Goal: Task Accomplishment & Management: Complete application form

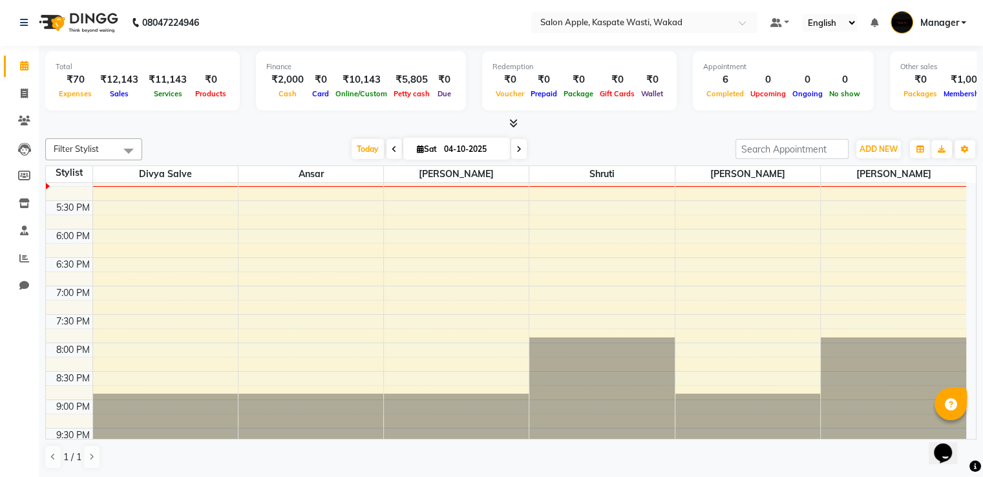
scroll to position [475, 0]
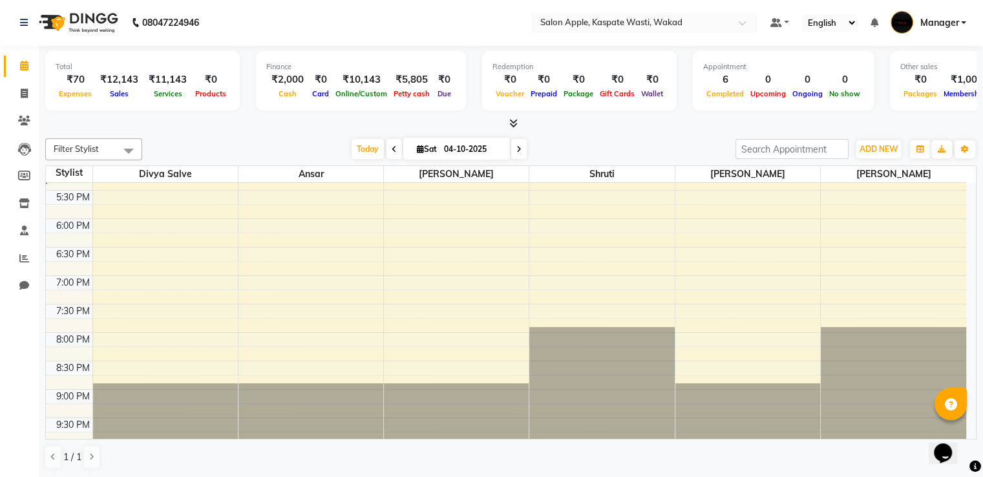
click at [690, 154] on div "[DATE] [DATE]" at bounding box center [439, 149] width 580 height 19
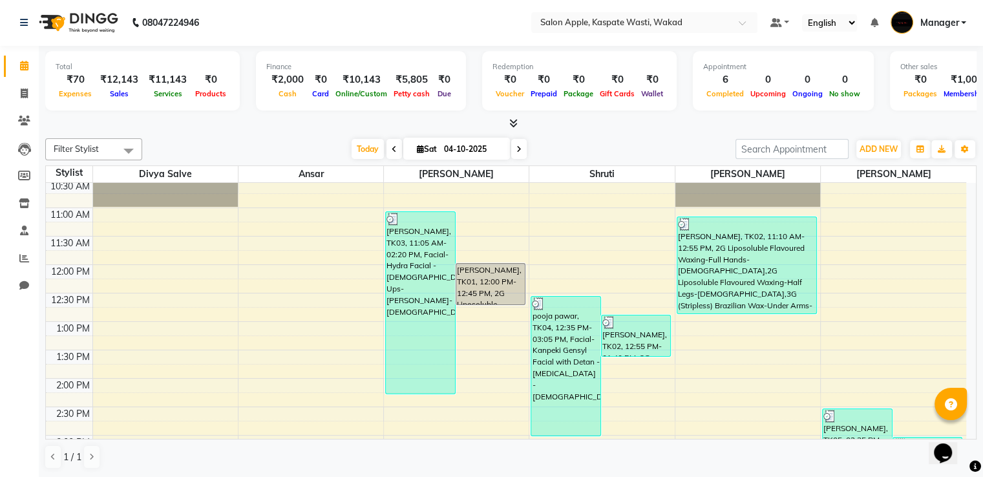
scroll to position [88, 0]
click at [22, 95] on icon at bounding box center [24, 94] width 7 height 10
select select "7956"
select select "service"
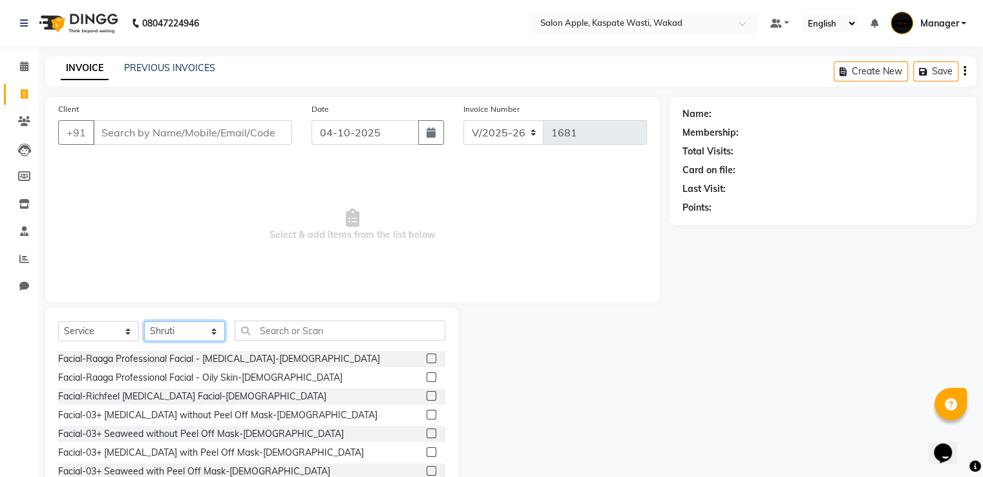
click at [204, 331] on select "Select Stylist Ansar Divya salve [PERSON_NAME] [PERSON_NAME] 1 Manager [PERSON_…" at bounding box center [184, 331] width 81 height 20
select select "90277"
click at [144, 322] on select "Select Stylist Ansar Divya salve [PERSON_NAME] [PERSON_NAME] 1 Manager [PERSON_…" at bounding box center [184, 331] width 81 height 20
click at [284, 331] on input "text" at bounding box center [339, 330] width 211 height 20
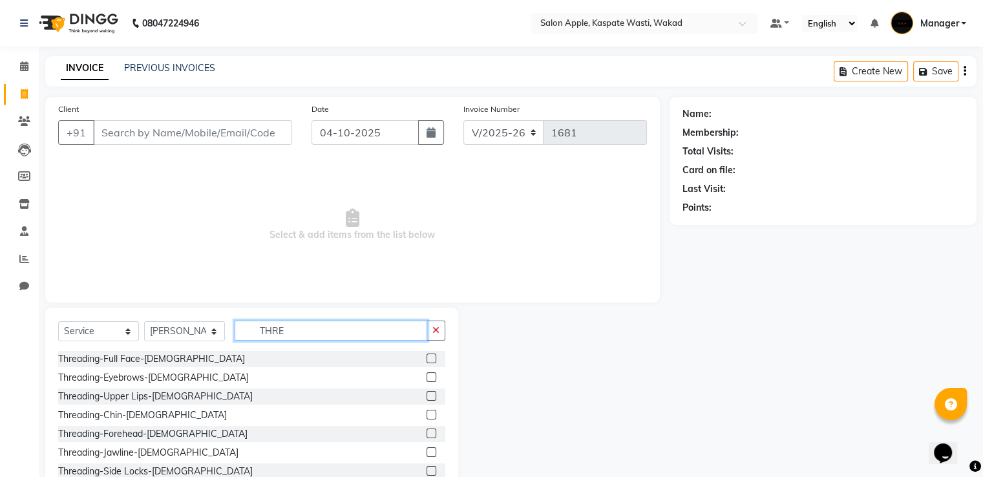
type input "THRE"
click at [426, 379] on label at bounding box center [431, 377] width 10 height 10
click at [426, 379] on input "checkbox" at bounding box center [430, 377] width 8 height 8
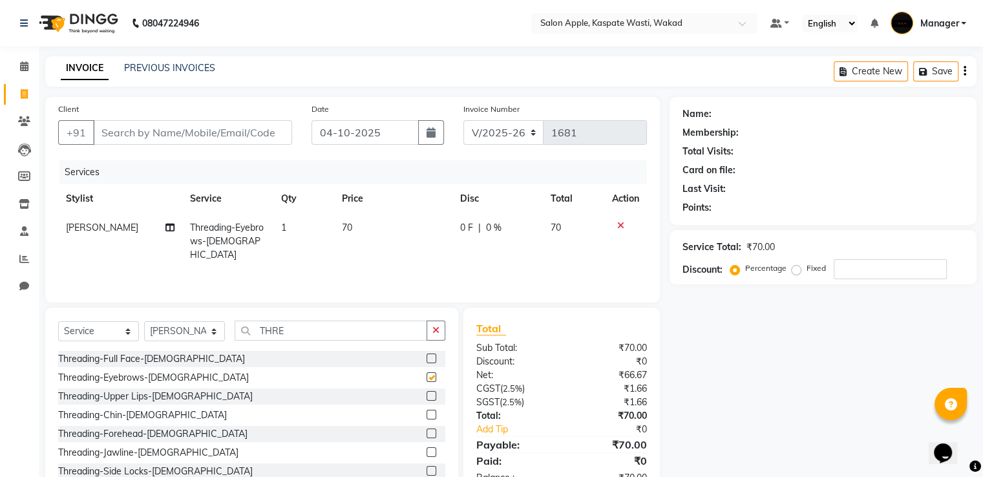
checkbox input "false"
click at [199, 132] on input "Client" at bounding box center [192, 132] width 199 height 25
type input "7"
type input "0"
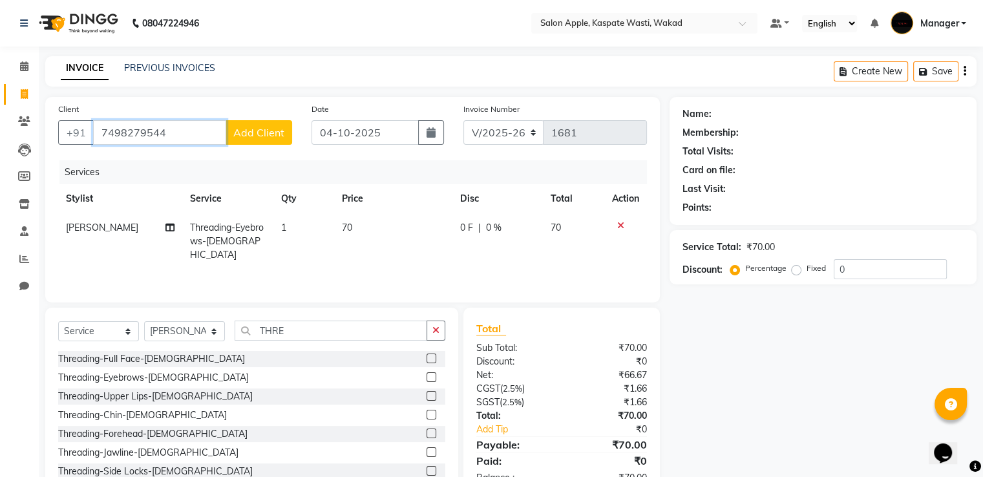
type input "7498279544"
click at [275, 125] on button "Add Client" at bounding box center [258, 132] width 67 height 25
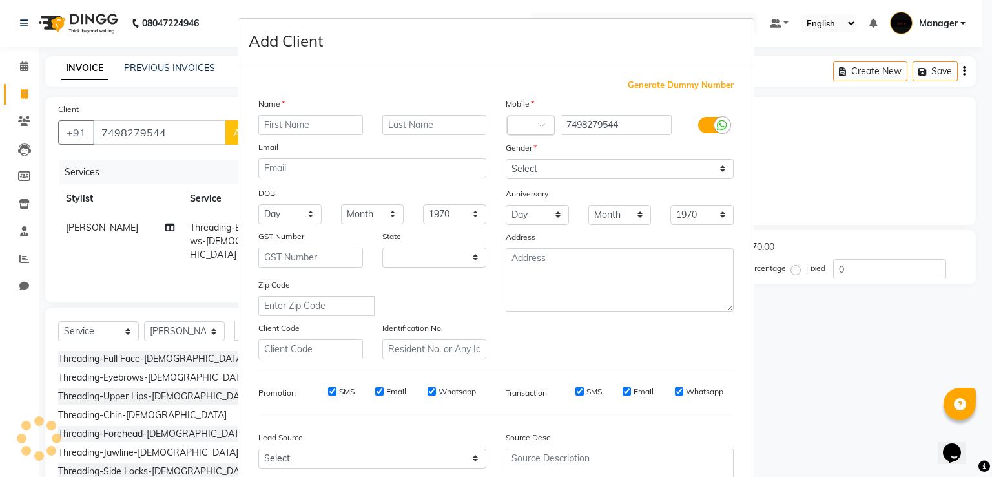
select select "22"
click at [282, 127] on input "text" at bounding box center [310, 125] width 105 height 20
type input "[PERSON_NAME]"
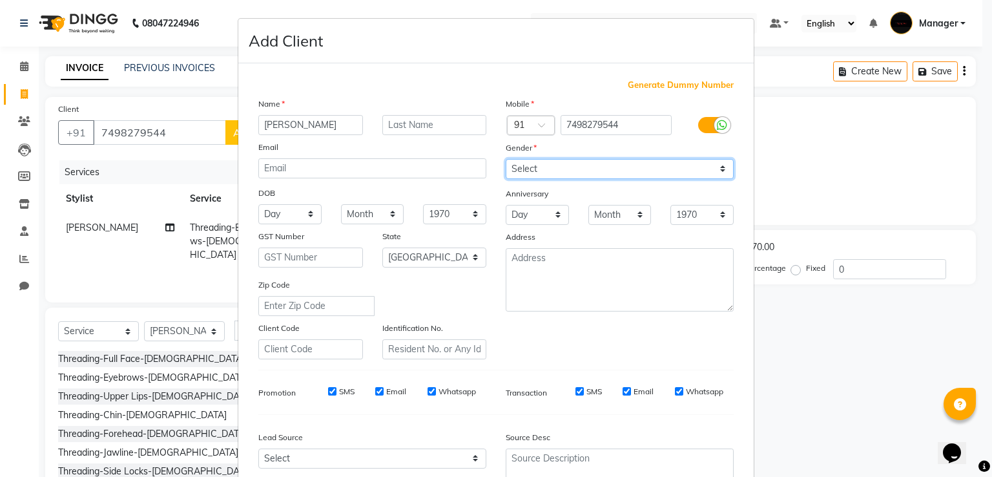
click at [683, 171] on select "Select [DEMOGRAPHIC_DATA] [DEMOGRAPHIC_DATA] Other Prefer Not To Say" at bounding box center [620, 169] width 228 height 20
select select "[DEMOGRAPHIC_DATA]"
click at [506, 160] on select "Select [DEMOGRAPHIC_DATA] [DEMOGRAPHIC_DATA] Other Prefer Not To Say" at bounding box center [620, 169] width 228 height 20
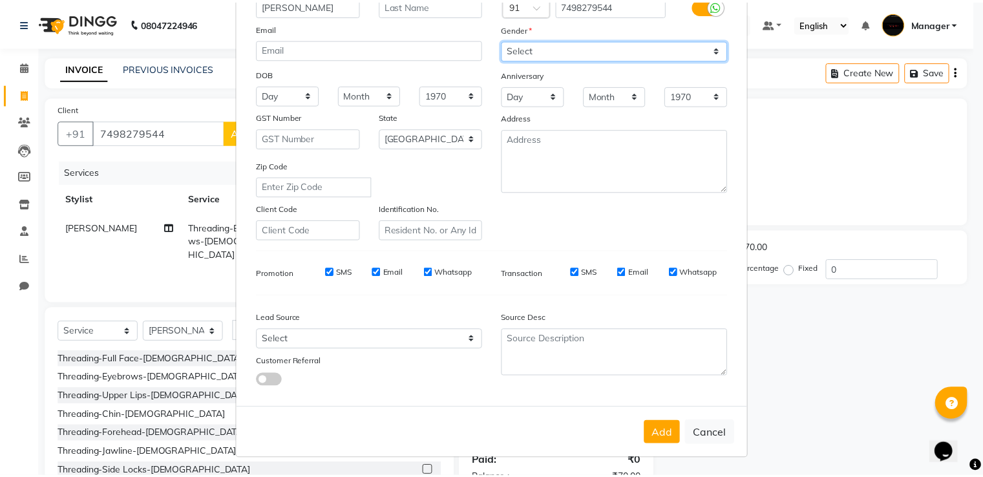
scroll to position [126, 0]
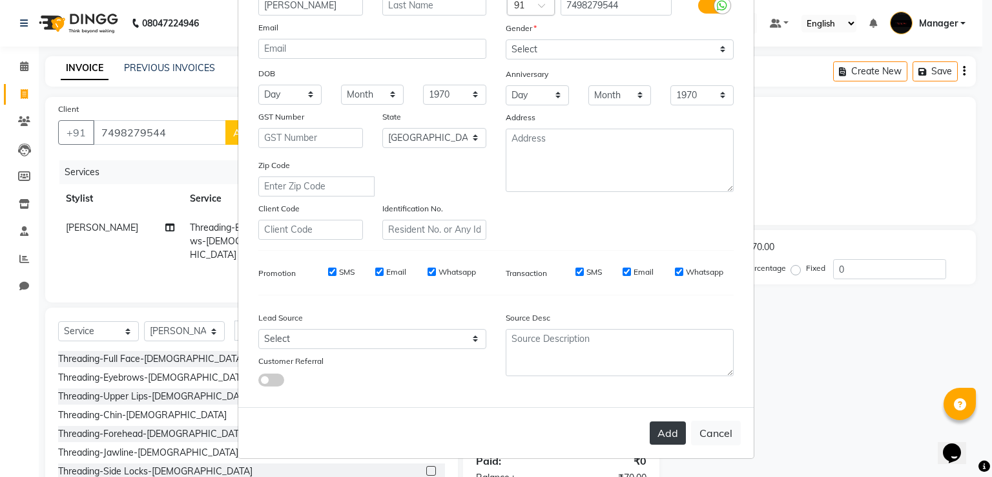
click at [674, 438] on button "Add" at bounding box center [668, 432] width 36 height 23
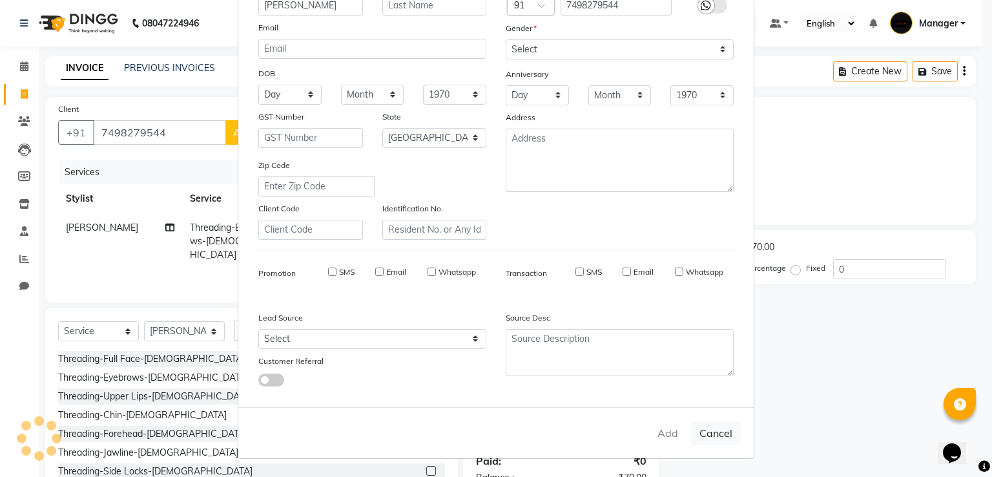
select select
select select "null"
select select
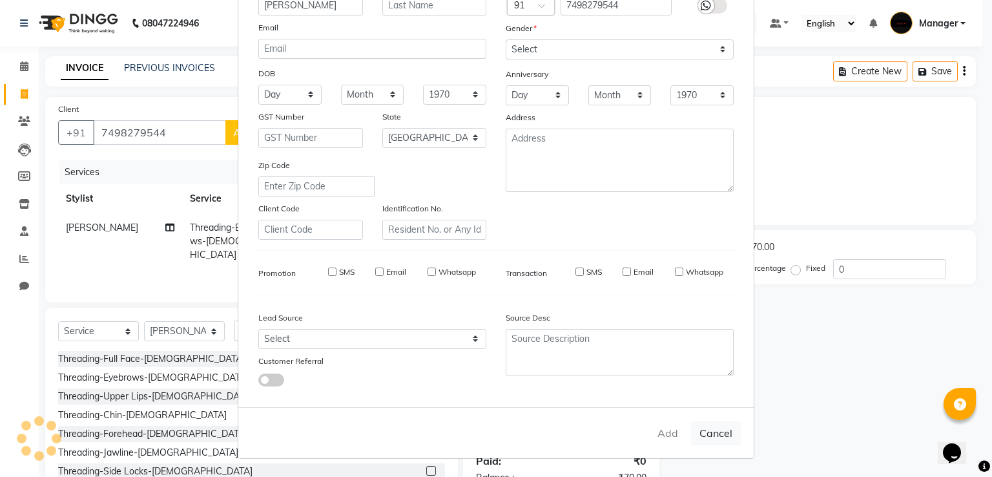
select select
checkbox input "false"
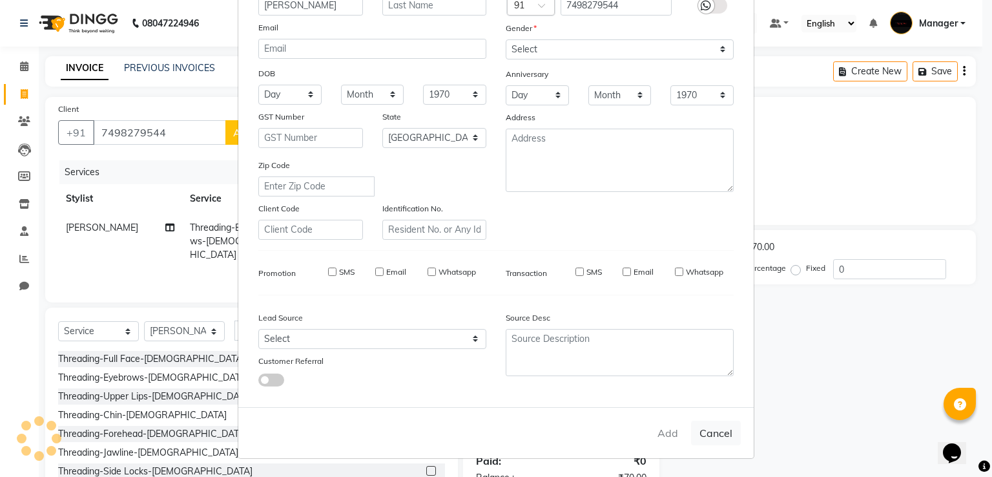
checkbox input "false"
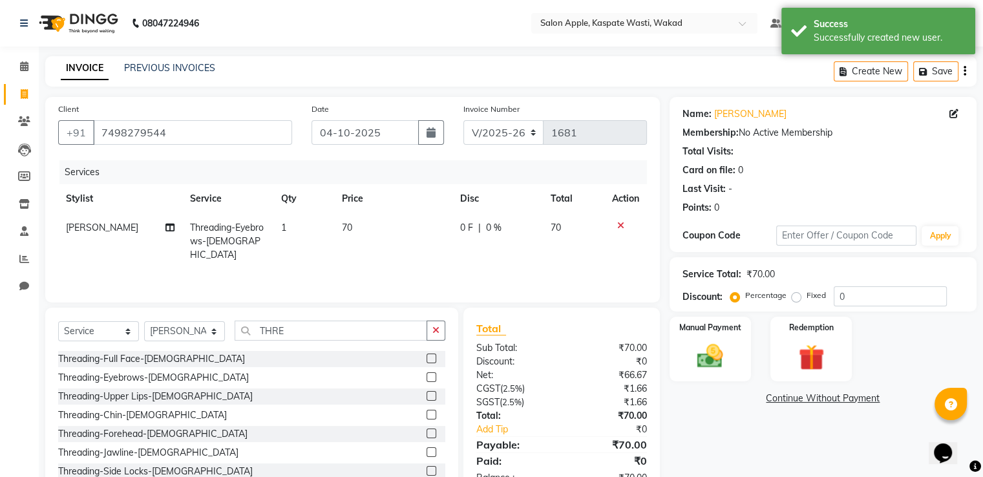
drag, startPoint x: 424, startPoint y: 435, endPoint x: 424, endPoint y: 459, distance: 24.6
click at [424, 443] on div "Threading-Full Face-[DEMOGRAPHIC_DATA] Threading-Eyebrows-[DEMOGRAPHIC_DATA] Th…" at bounding box center [251, 415] width 387 height 129
click at [265, 391] on div "Threading-Upper Lips-[DEMOGRAPHIC_DATA]" at bounding box center [251, 396] width 387 height 16
click at [426, 433] on label at bounding box center [431, 433] width 10 height 10
click at [426, 433] on input "checkbox" at bounding box center [430, 434] width 8 height 8
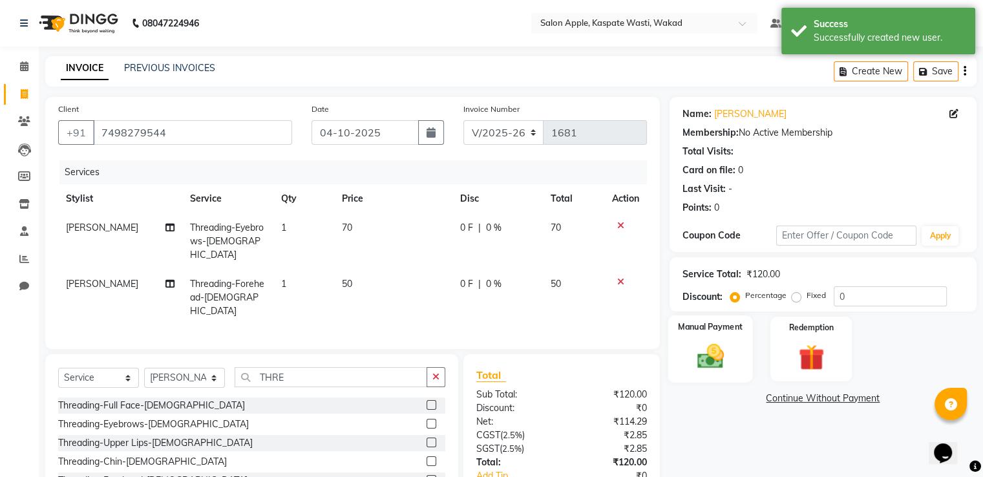
checkbox input "false"
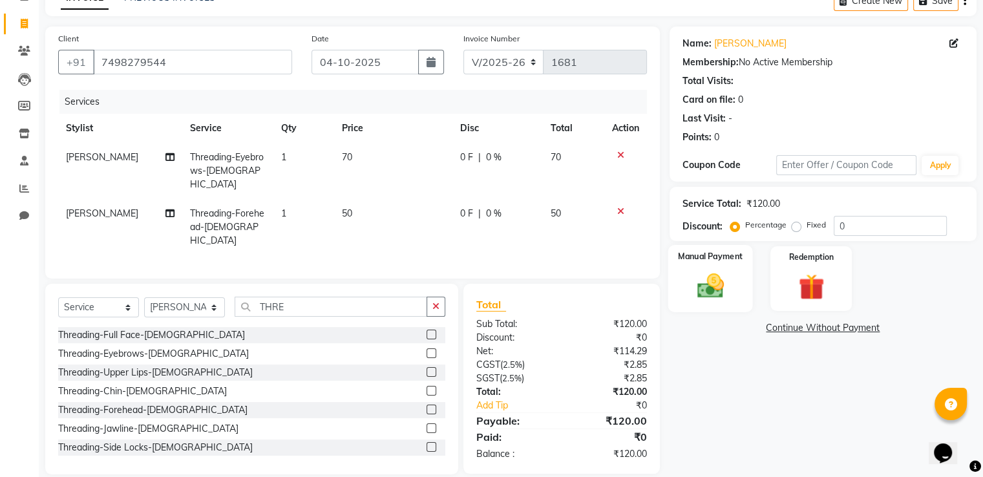
click at [716, 298] on img at bounding box center [709, 286] width 43 height 31
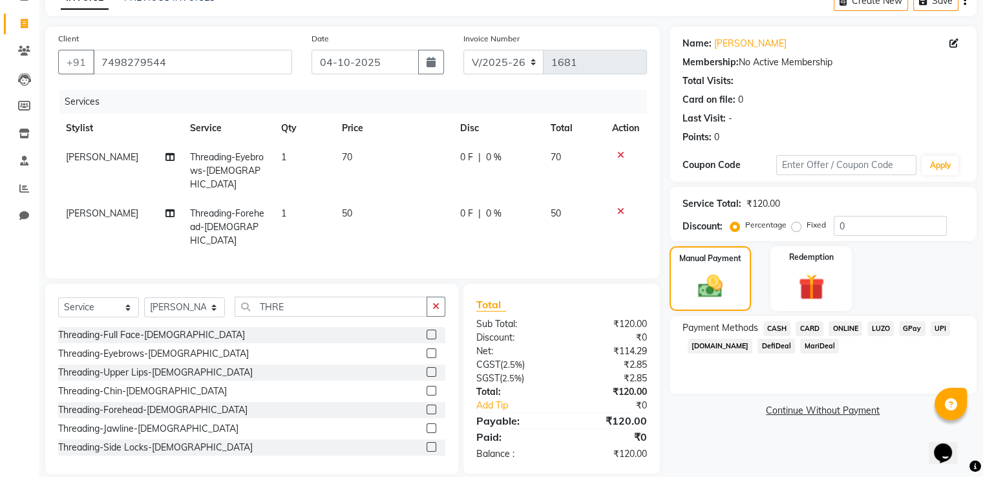
click at [842, 326] on span "ONLINE" at bounding box center [845, 328] width 34 height 15
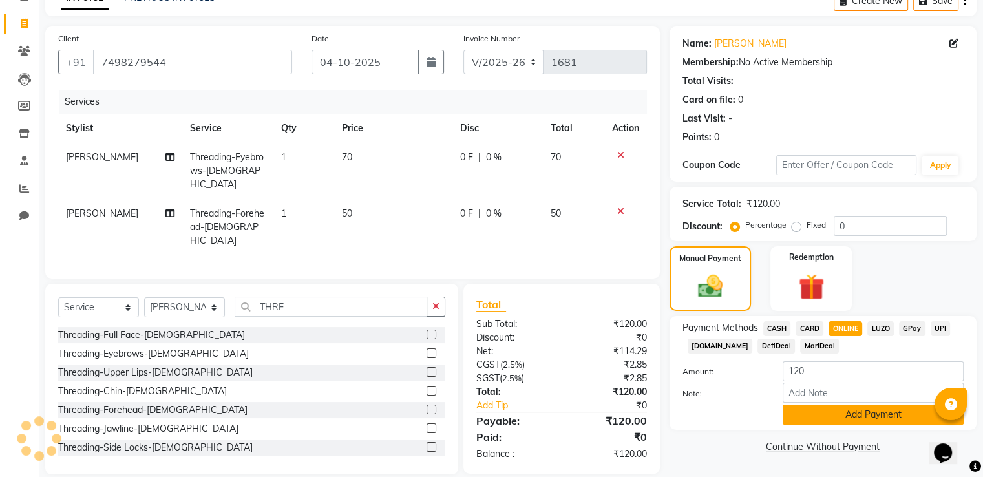
click at [884, 413] on button "Add Payment" at bounding box center [872, 414] width 181 height 20
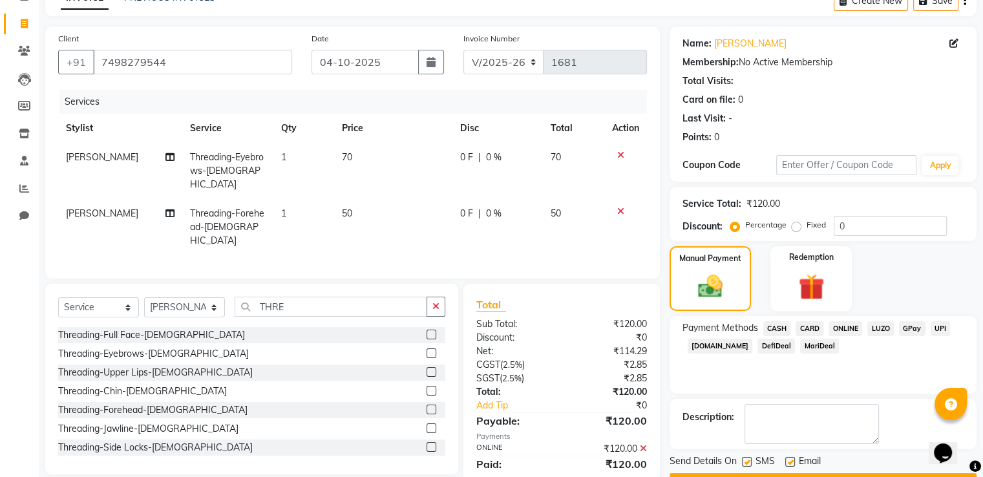
scroll to position [105, 0]
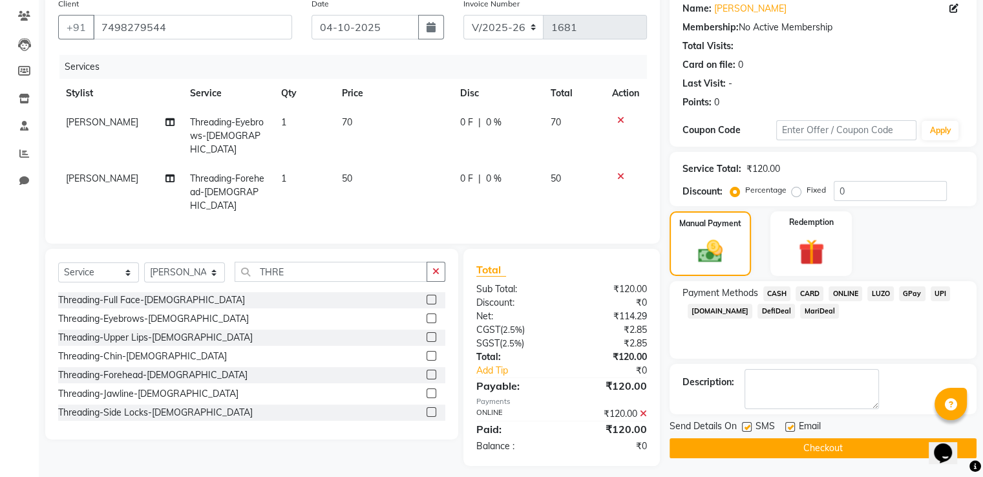
click at [854, 448] on button "Checkout" at bounding box center [822, 448] width 307 height 20
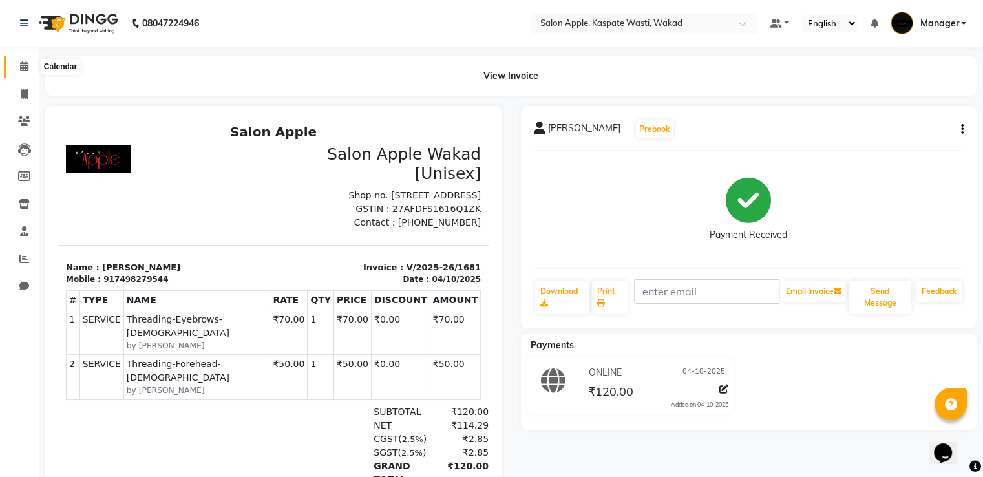
click at [21, 67] on icon at bounding box center [24, 66] width 8 height 10
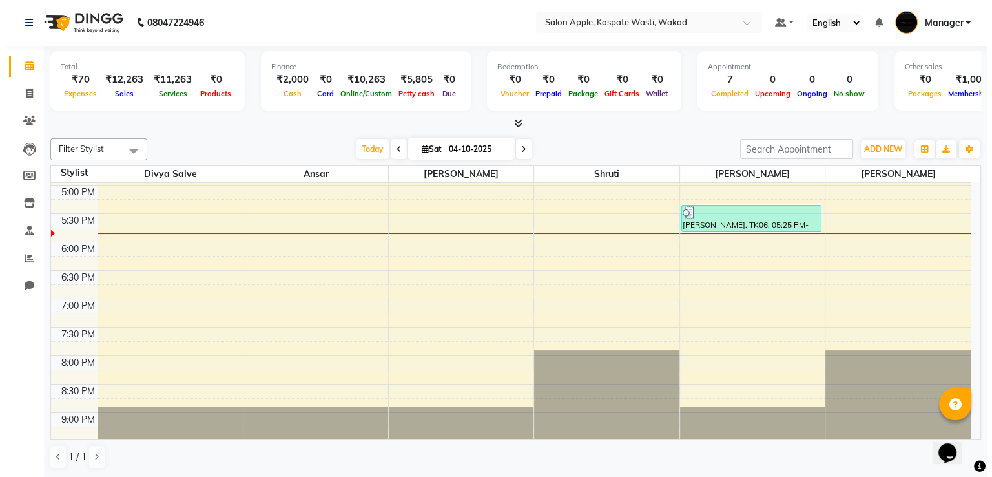
scroll to position [388, 0]
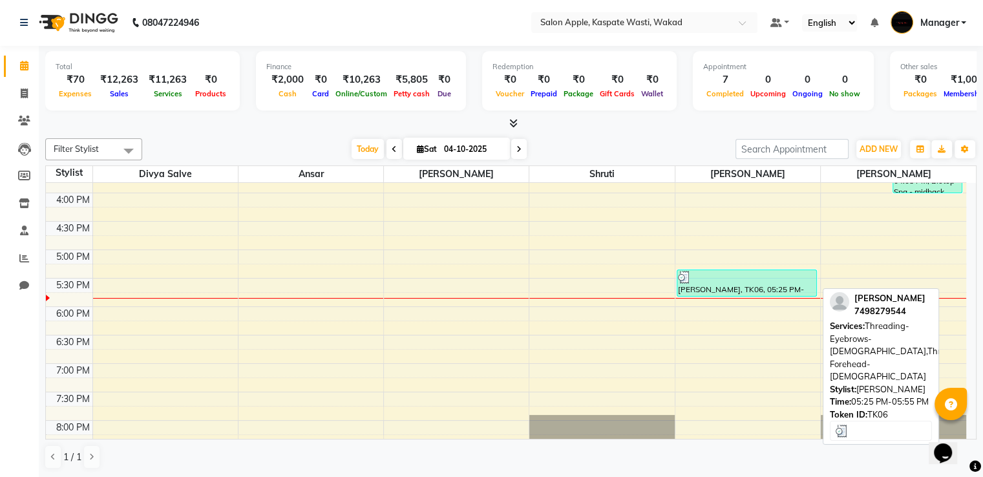
click at [698, 277] on div at bounding box center [747, 277] width 138 height 13
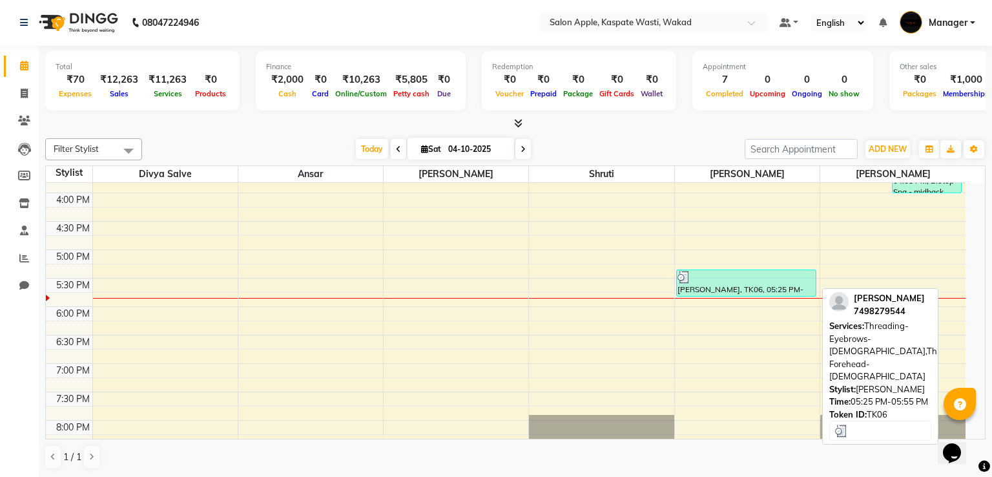
select select "3"
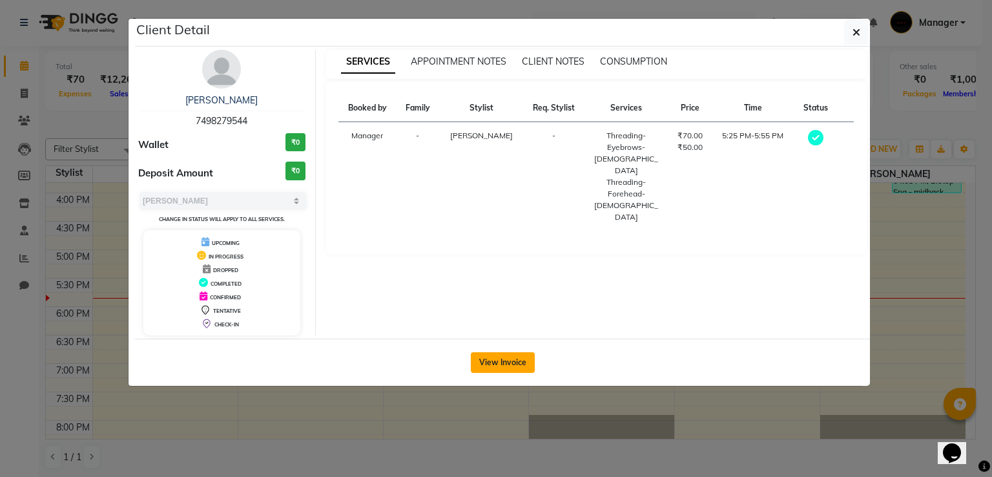
click at [521, 358] on button "View Invoice" at bounding box center [503, 362] width 64 height 21
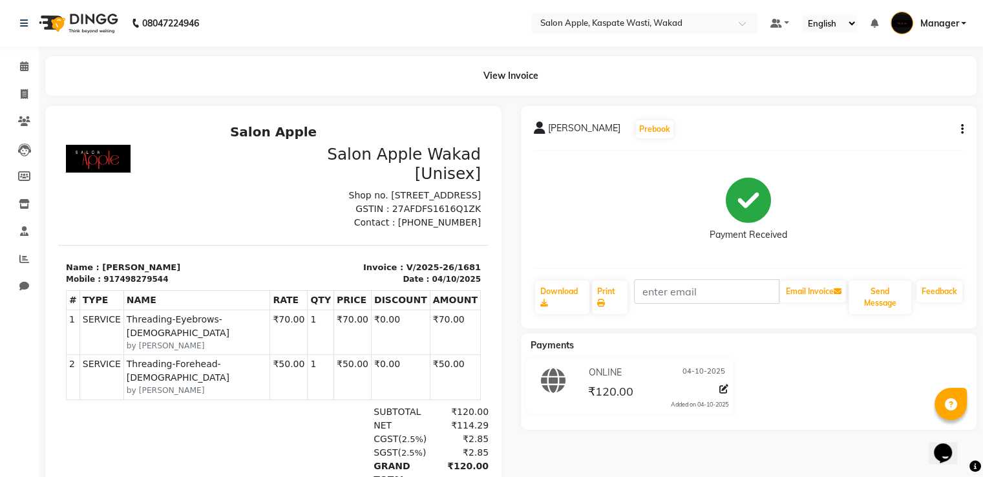
click at [963, 130] on icon "button" at bounding box center [962, 129] width 3 height 1
click at [895, 138] on div "Edit Item Staff" at bounding box center [897, 137] width 89 height 16
select select
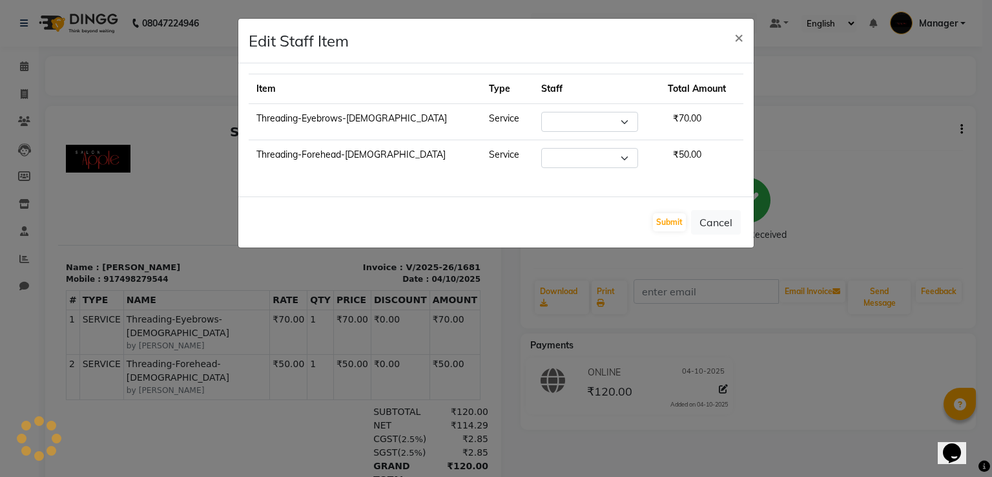
select select "90277"
click at [735, 32] on span "×" at bounding box center [738, 36] width 9 height 19
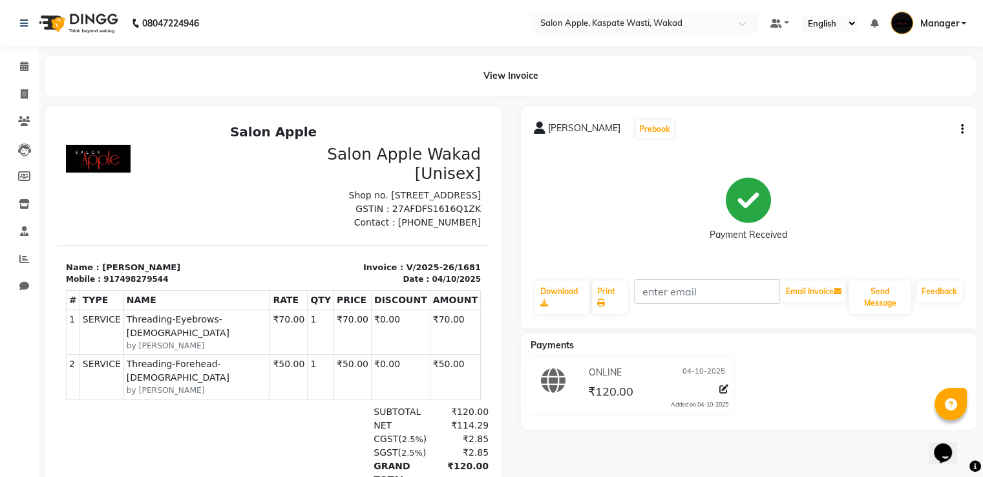
click at [961, 129] on icon "button" at bounding box center [962, 129] width 3 height 1
click at [879, 233] on div "Payment Received" at bounding box center [749, 209] width 430 height 97
click at [24, 65] on icon at bounding box center [24, 66] width 8 height 10
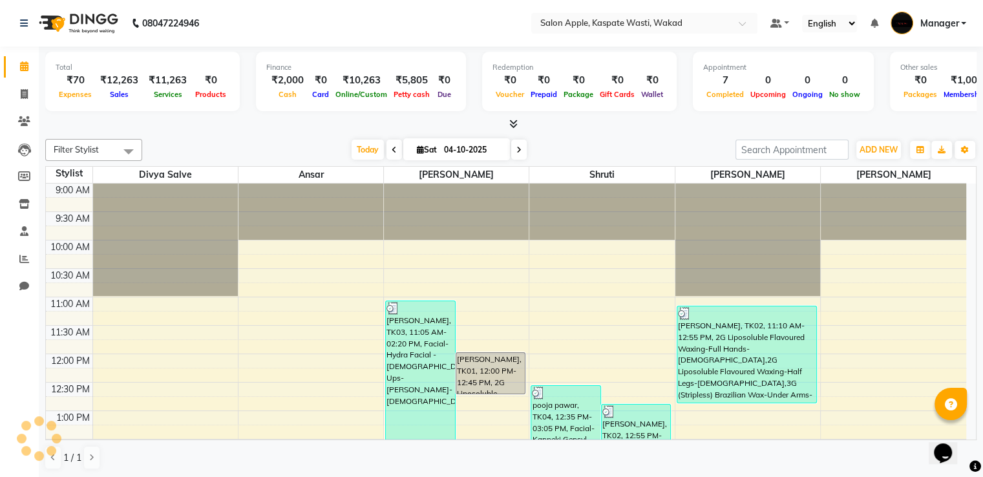
scroll to position [1, 0]
click at [21, 87] on span at bounding box center [24, 94] width 23 height 15
select select "7956"
select select "service"
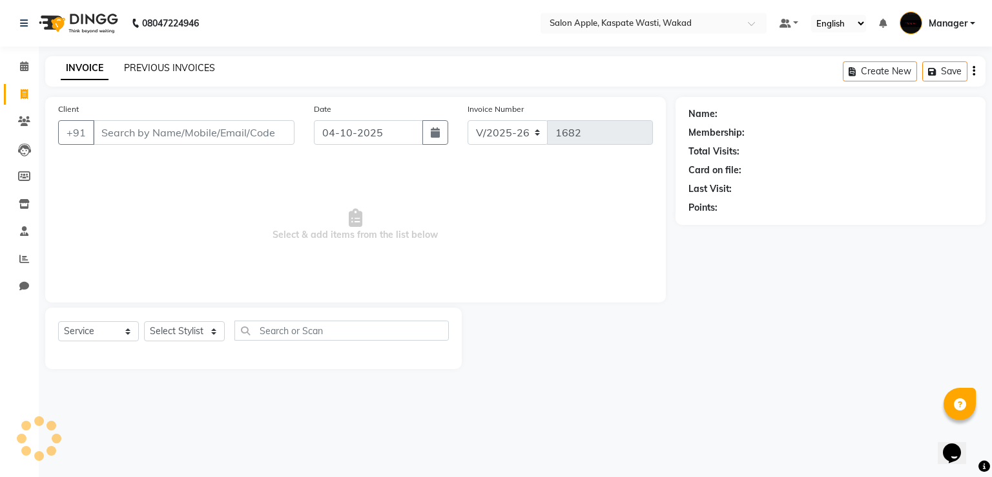
click at [152, 61] on div "PREVIOUS INVOICES" at bounding box center [169, 68] width 91 height 14
click at [192, 76] on div "INVOICE PREVIOUS INVOICES" at bounding box center [137, 68] width 185 height 15
click at [191, 68] on link "PREVIOUS INVOICES" at bounding box center [169, 68] width 91 height 12
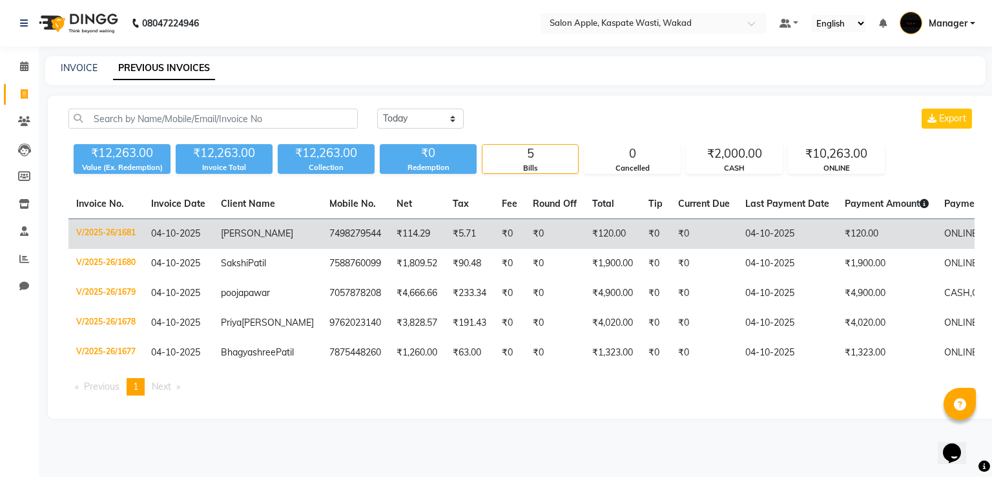
click at [123, 233] on td "V/2025-26/1681" at bounding box center [105, 234] width 75 height 30
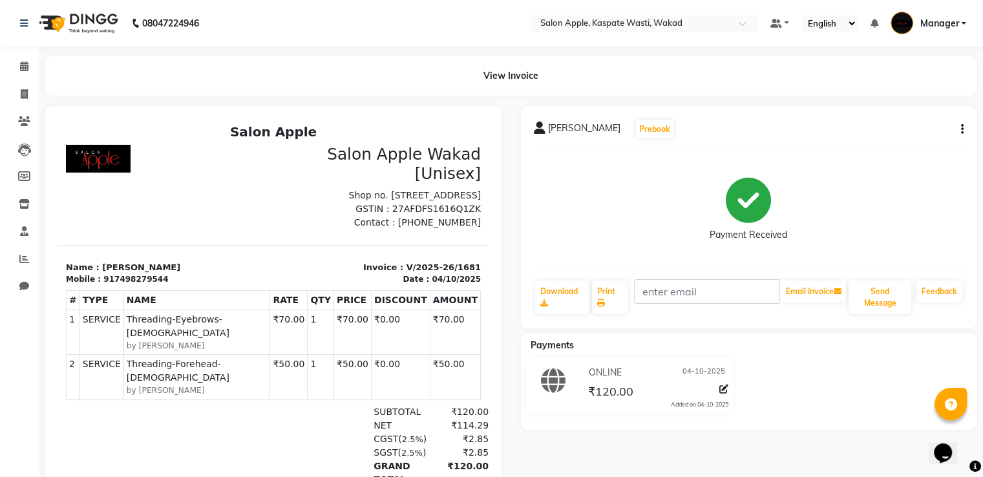
click at [963, 125] on div "[PERSON_NAME] Prebook Payment Received Download Print Email Invoice Send Messag…" at bounding box center [749, 217] width 456 height 222
click at [963, 129] on icon "button" at bounding box center [962, 129] width 3 height 1
click at [25, 178] on icon at bounding box center [24, 176] width 12 height 10
select select
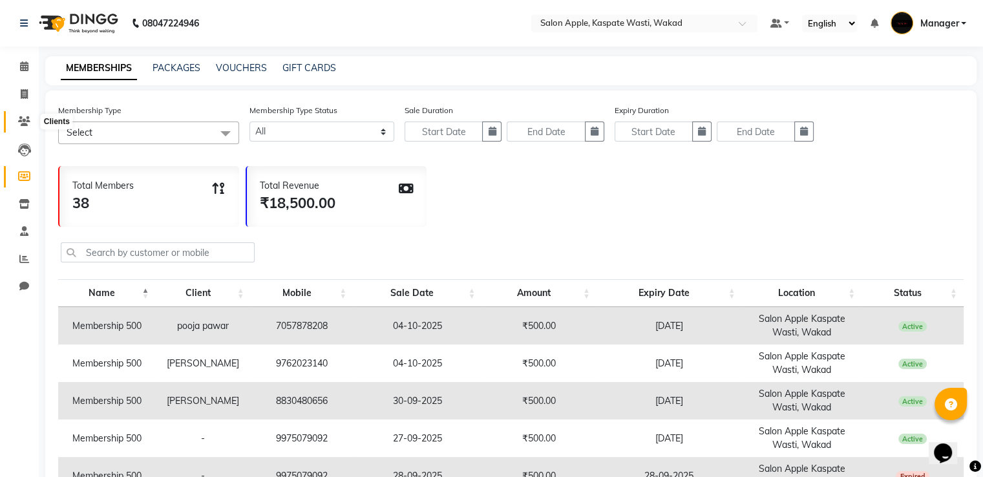
click at [28, 116] on span at bounding box center [24, 121] width 23 height 15
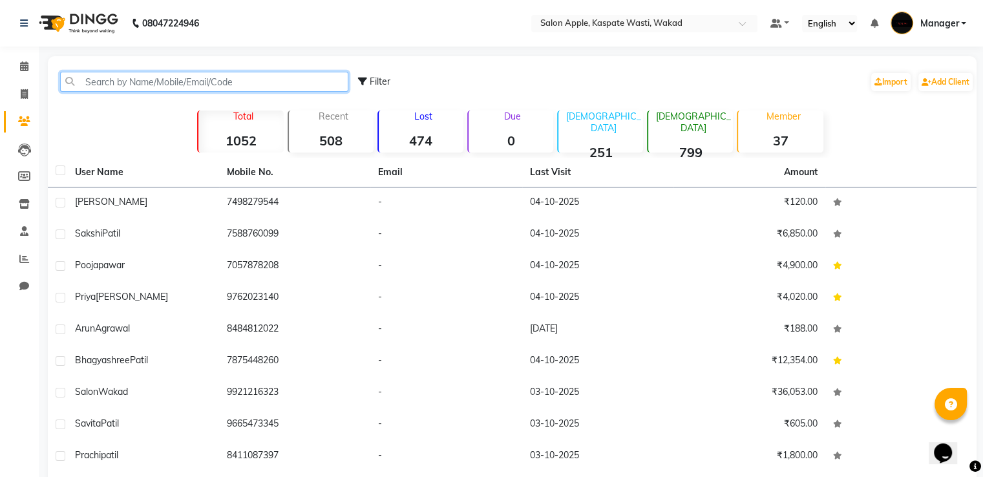
click at [194, 79] on input "text" at bounding box center [204, 82] width 288 height 20
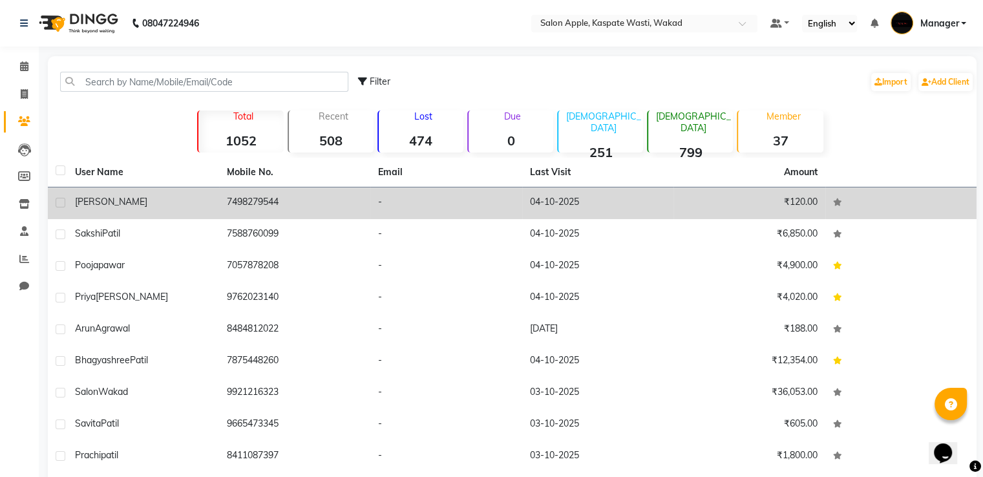
click at [109, 205] on div "[PERSON_NAME]" at bounding box center [143, 202] width 136 height 14
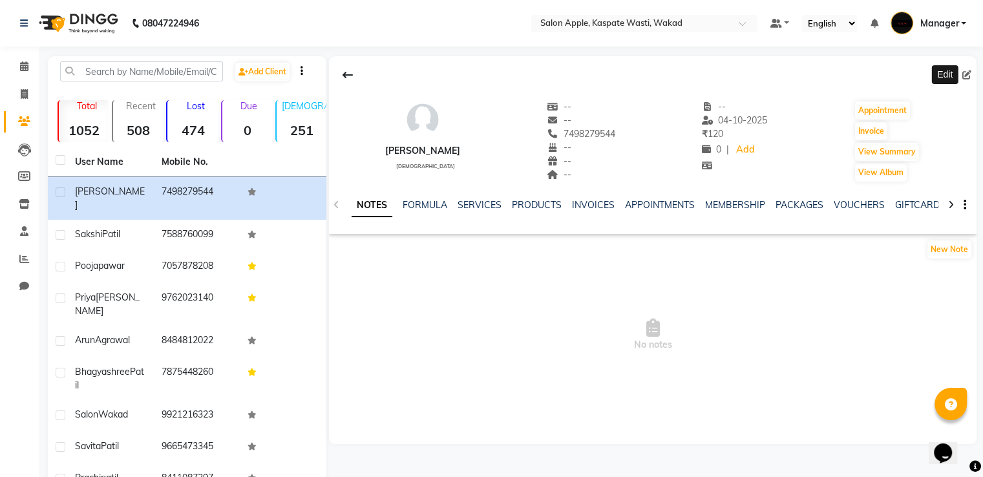
click at [967, 68] on span at bounding box center [969, 75] width 14 height 14
click at [963, 73] on icon at bounding box center [966, 74] width 9 height 9
select select "22"
select select "[DEMOGRAPHIC_DATA]"
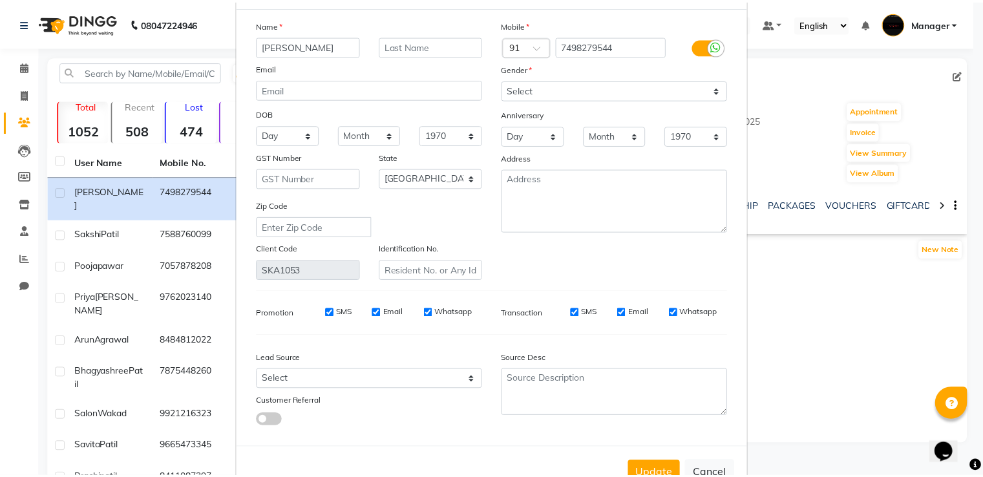
scroll to position [103, 0]
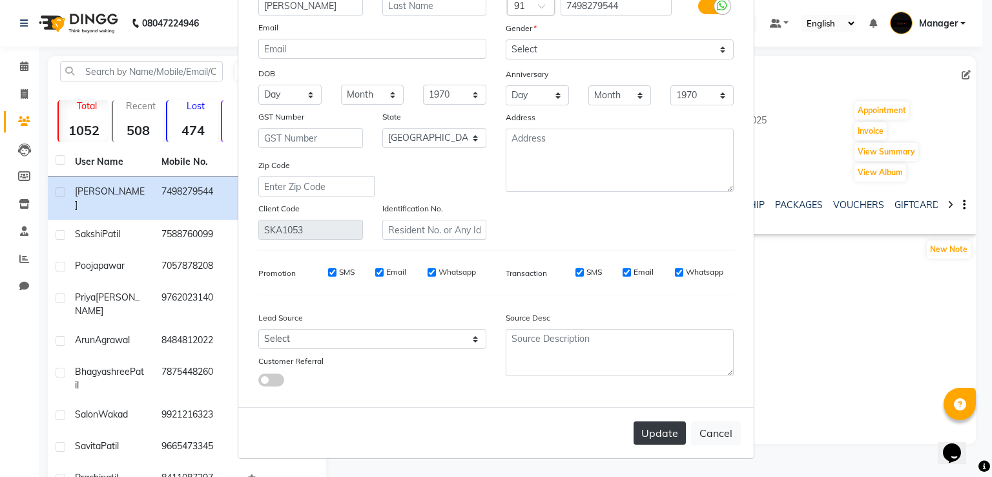
type input "[PERSON_NAME]"
click at [671, 429] on button "Update" at bounding box center [660, 432] width 52 height 23
select select
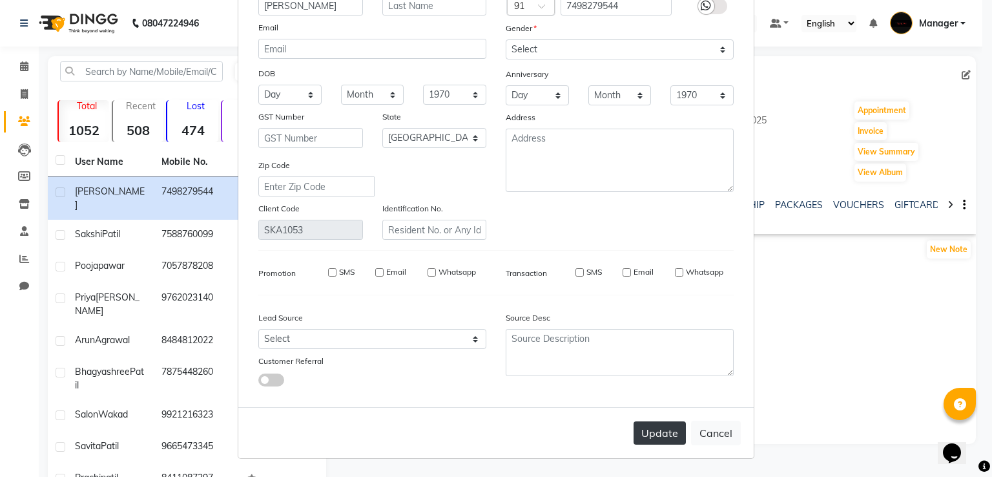
select select "null"
select select
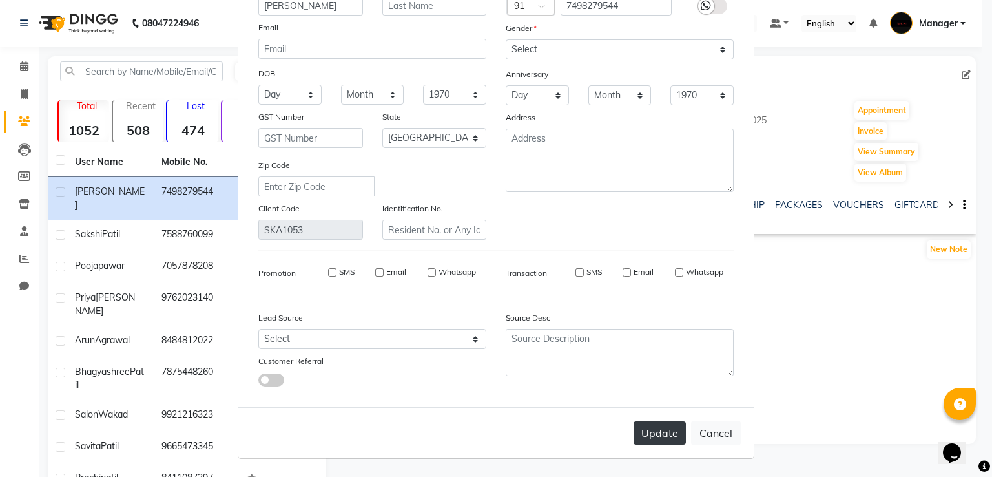
checkbox input "false"
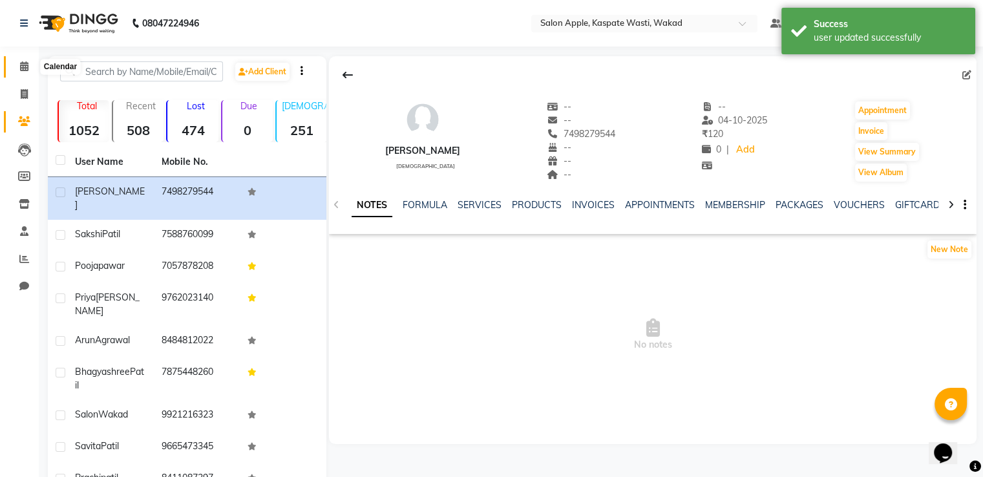
click at [17, 65] on span at bounding box center [24, 66] width 23 height 15
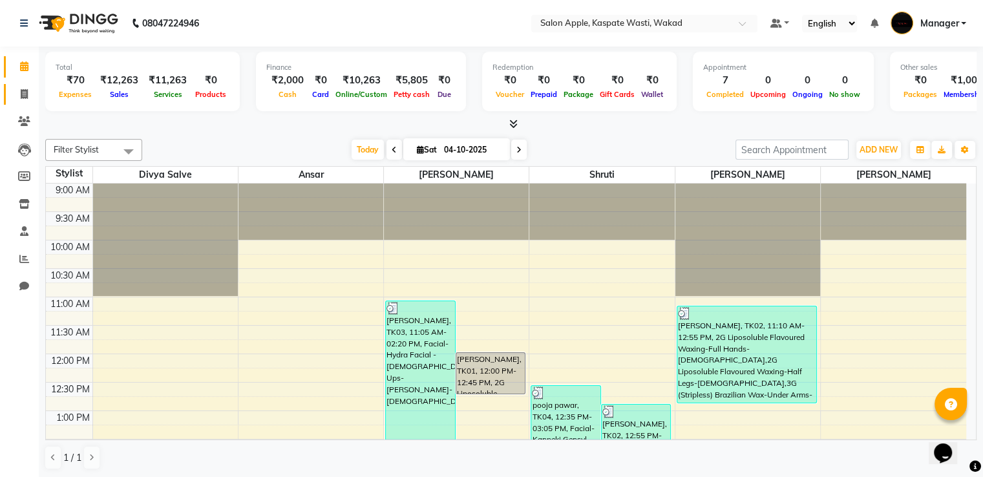
click at [23, 84] on link "Invoice" at bounding box center [19, 94] width 31 height 21
select select "service"
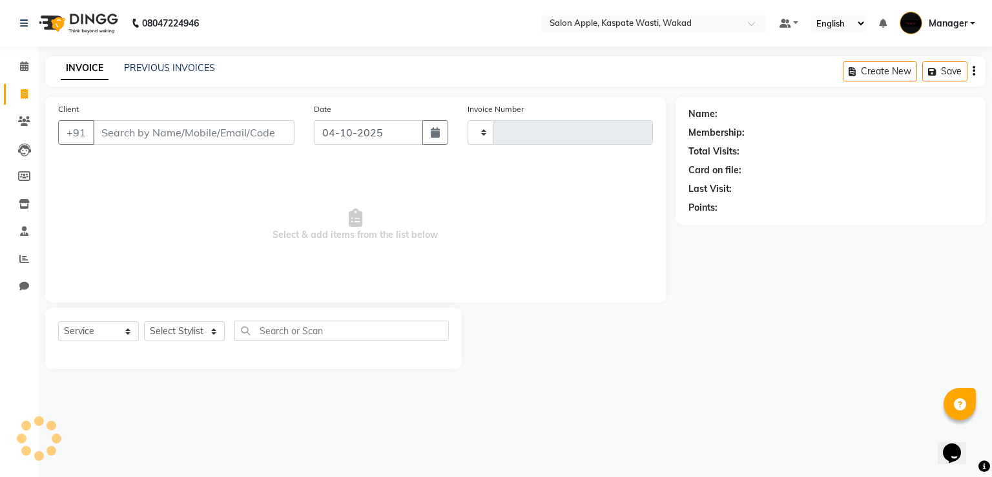
type input "1682"
select select "7956"
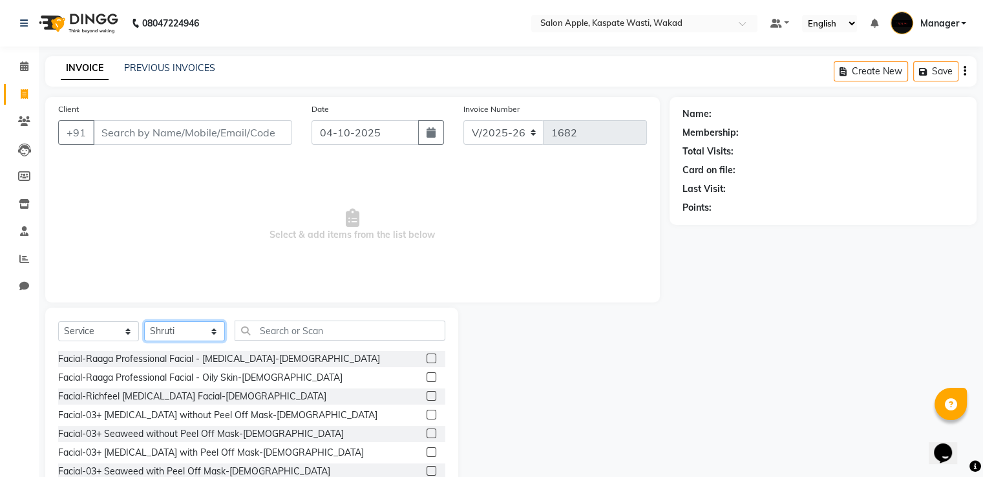
click at [189, 335] on select "Select Stylist Ansar Divya salve [PERSON_NAME] [PERSON_NAME] 1 Manager [PERSON_…" at bounding box center [184, 331] width 81 height 20
select select "91519"
click at [144, 322] on select "Select Stylist Ansar Divya salve [PERSON_NAME] [PERSON_NAME] 1 Manager [PERSON_…" at bounding box center [184, 331] width 81 height 20
click at [317, 335] on input "text" at bounding box center [339, 330] width 211 height 20
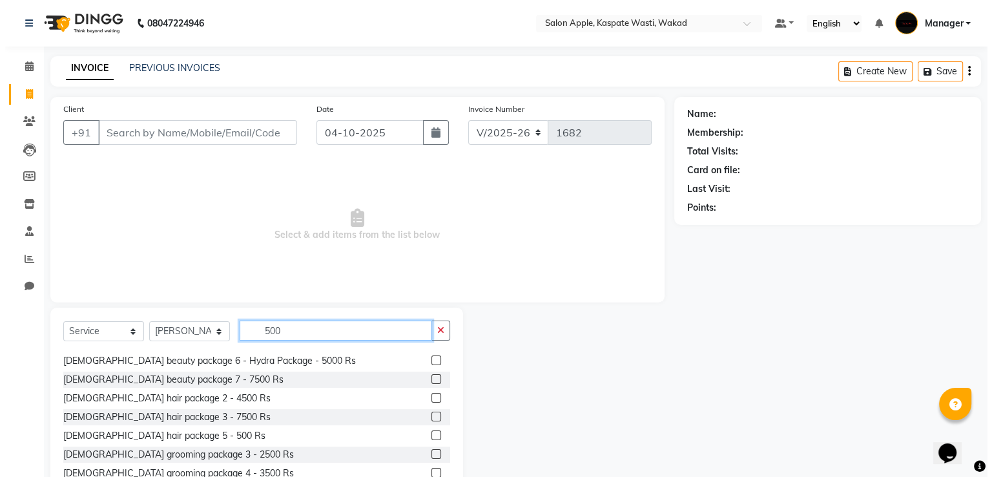
scroll to position [65, 0]
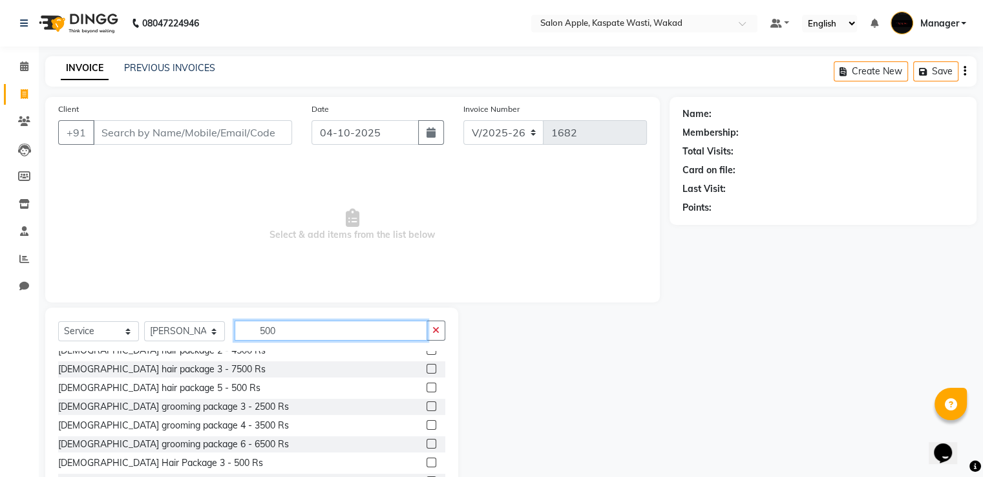
type input "500"
click at [426, 390] on label at bounding box center [431, 387] width 10 height 10
click at [426, 390] on input "checkbox" at bounding box center [430, 388] width 8 height 8
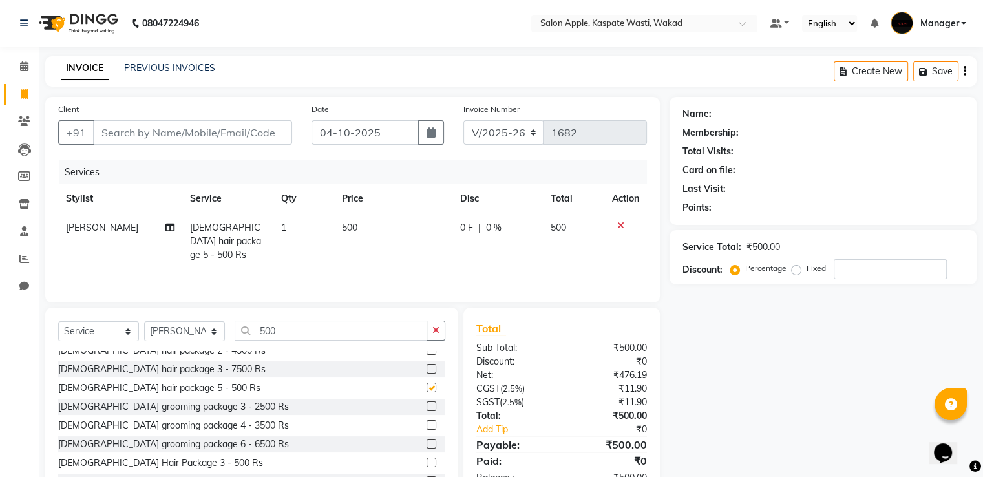
checkbox input "false"
click at [134, 132] on input "Client" at bounding box center [192, 132] width 199 height 25
click at [222, 134] on input "Client" at bounding box center [192, 132] width 199 height 25
type input "9"
type input "0"
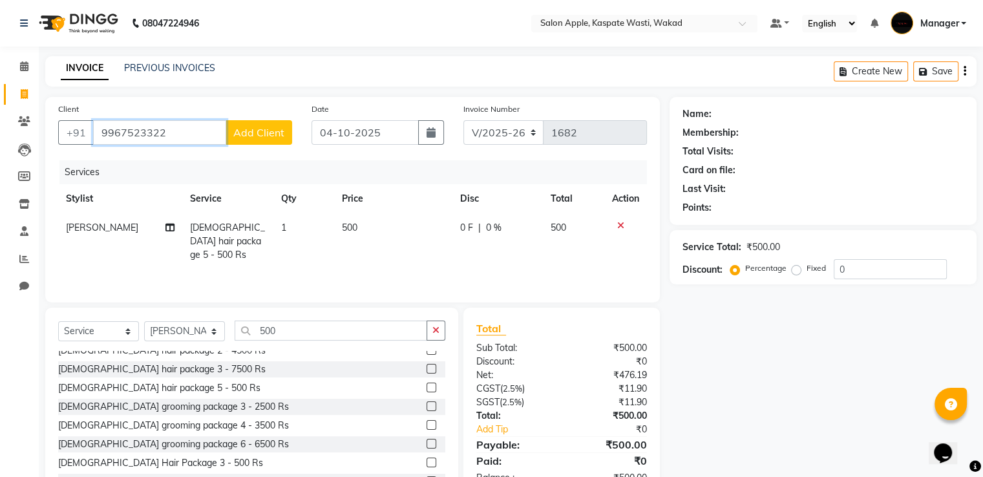
type input "9967523322"
click at [274, 135] on span "Add Client" at bounding box center [258, 132] width 51 height 13
select select "22"
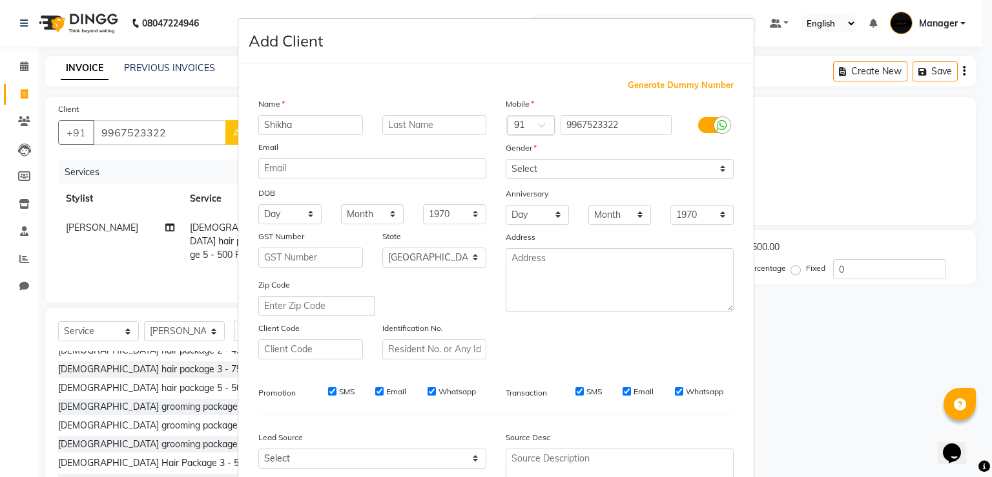
type input "Shikha"
click at [525, 166] on select "Select [DEMOGRAPHIC_DATA] [DEMOGRAPHIC_DATA] Other Prefer Not To Say" at bounding box center [620, 169] width 228 height 20
select select "[DEMOGRAPHIC_DATA]"
click at [506, 160] on select "Select [DEMOGRAPHIC_DATA] [DEMOGRAPHIC_DATA] Other Prefer Not To Say" at bounding box center [620, 169] width 228 height 20
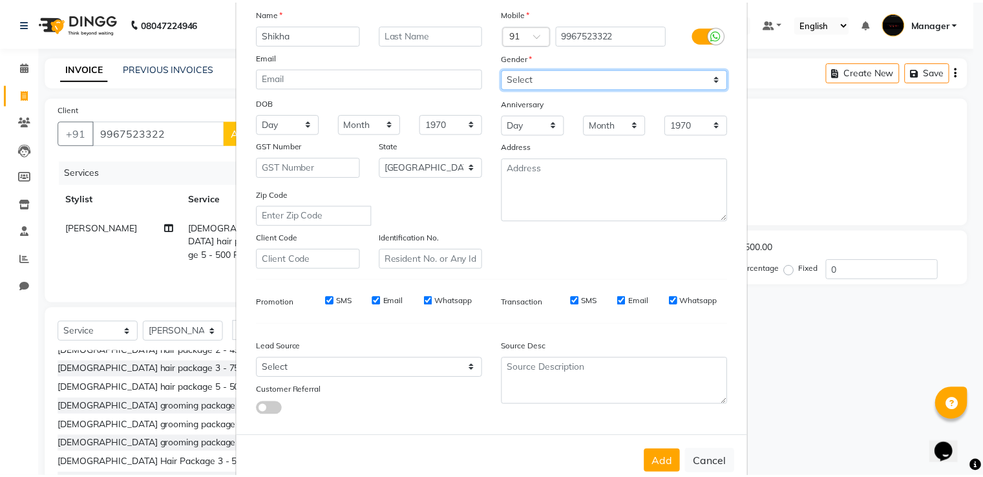
scroll to position [126, 0]
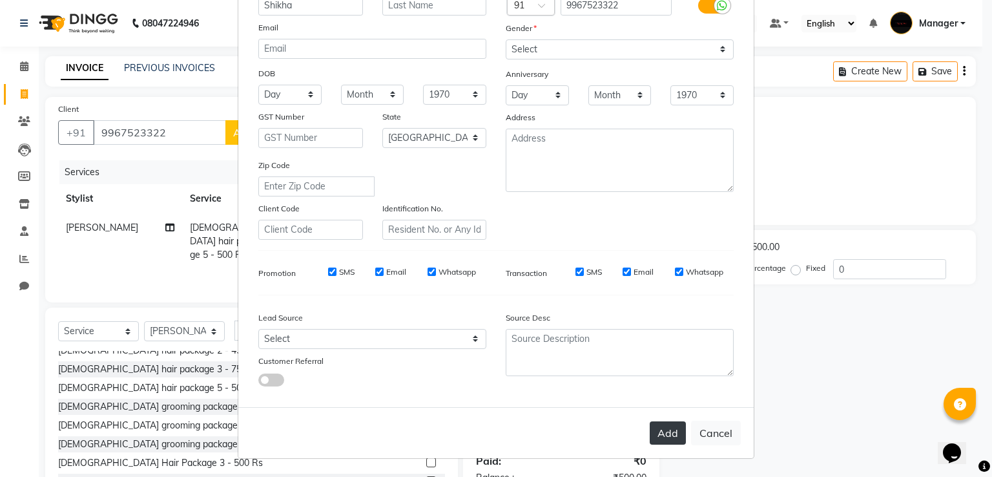
click at [669, 439] on button "Add" at bounding box center [668, 432] width 36 height 23
select select
select select "null"
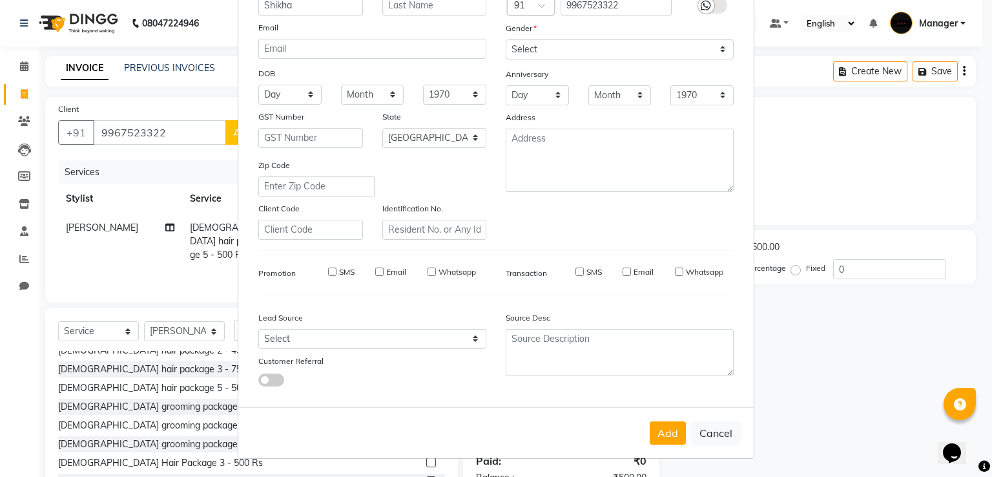
select select
checkbox input "false"
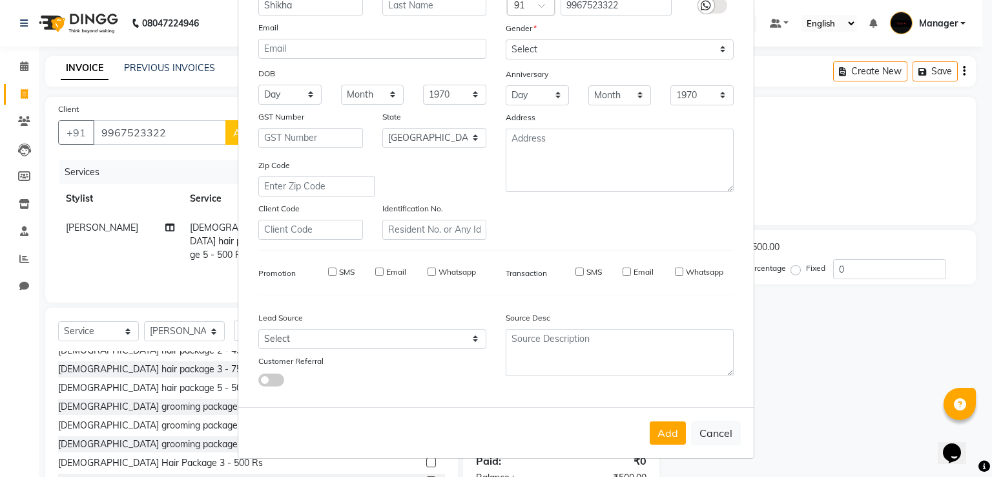
checkbox input "false"
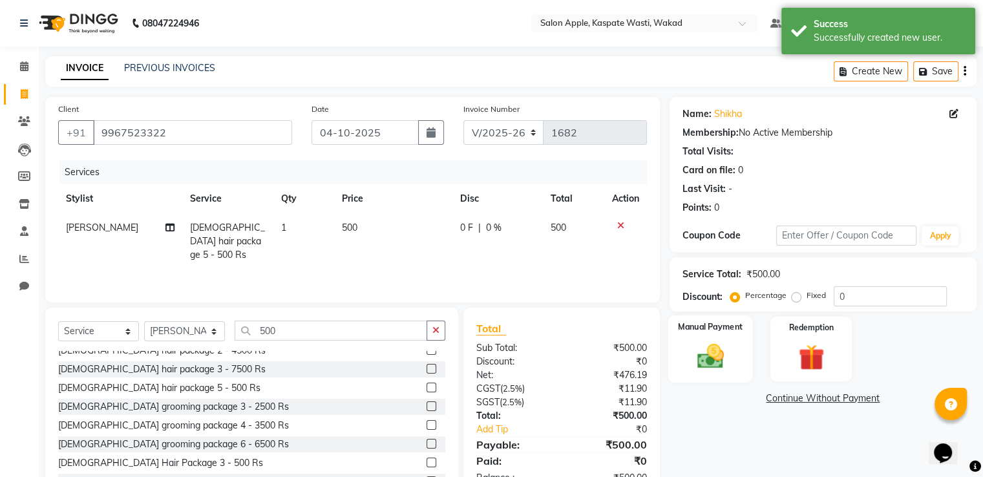
click at [735, 347] on div "Manual Payment" at bounding box center [709, 348] width 85 height 67
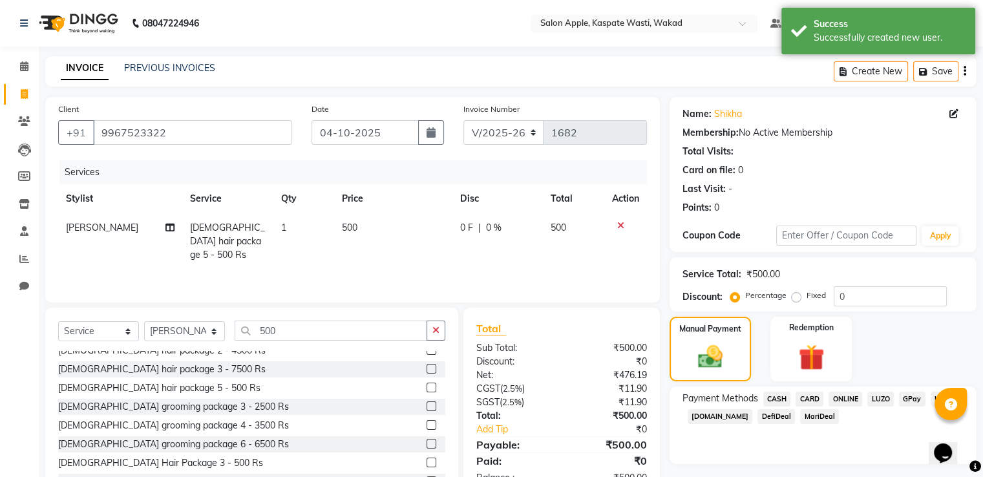
click at [844, 395] on span "ONLINE" at bounding box center [845, 398] width 34 height 15
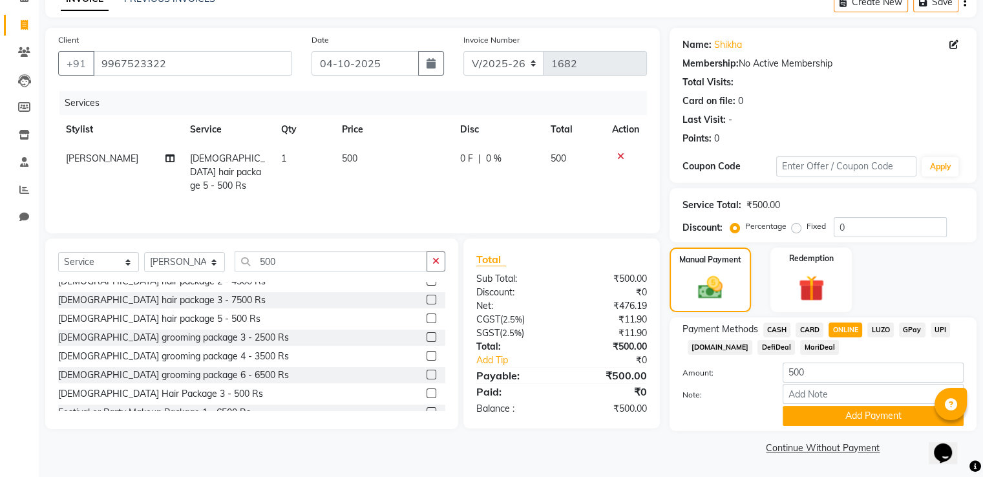
scroll to position [70, 0]
click at [889, 413] on button "Add Payment" at bounding box center [872, 416] width 181 height 20
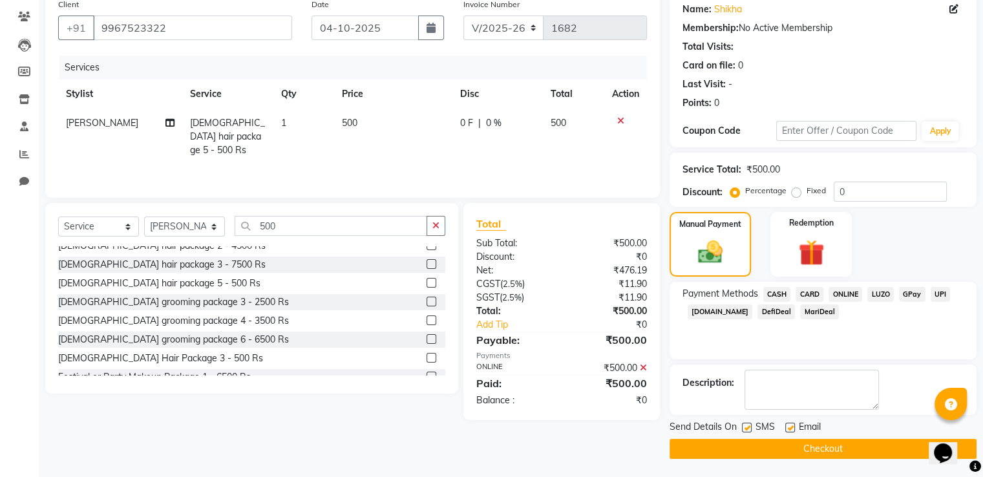
scroll to position [105, 0]
click at [829, 448] on button "Checkout" at bounding box center [822, 448] width 307 height 20
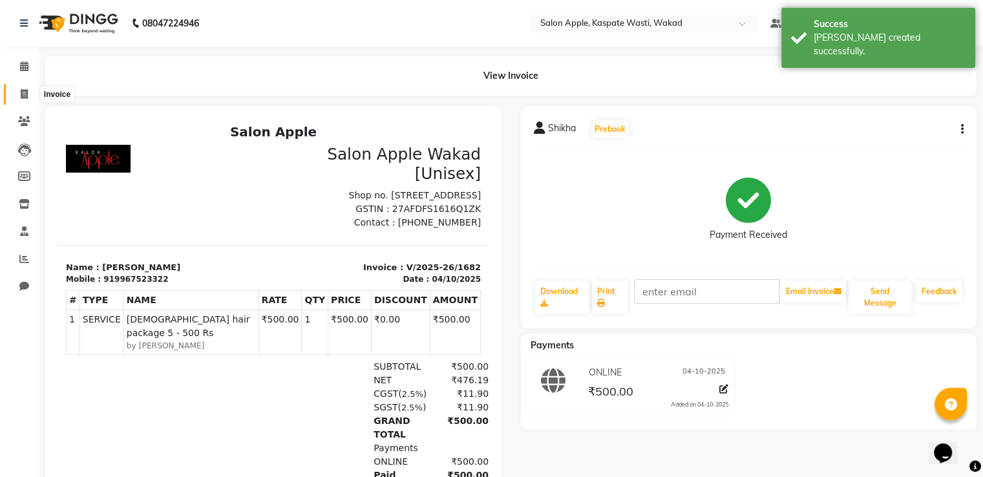
click at [19, 99] on span at bounding box center [24, 94] width 23 height 15
select select "7956"
select select "service"
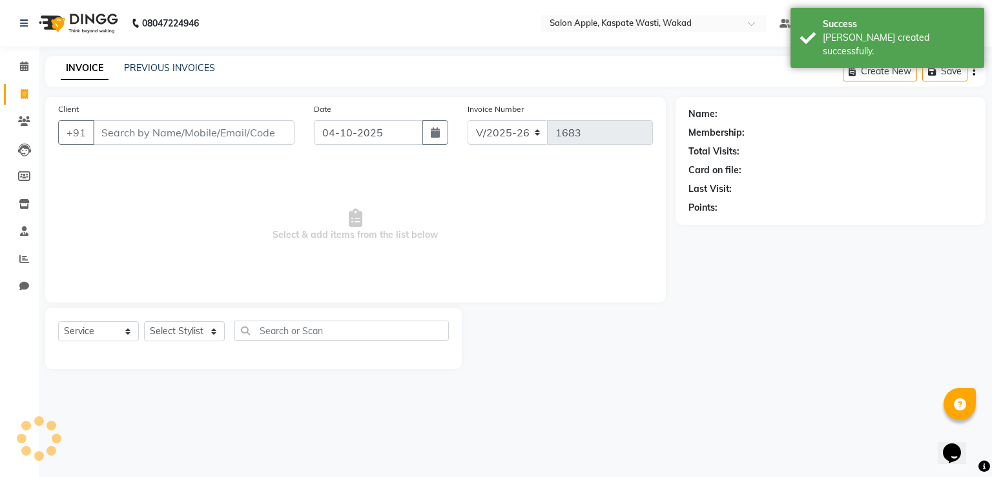
select select "88767"
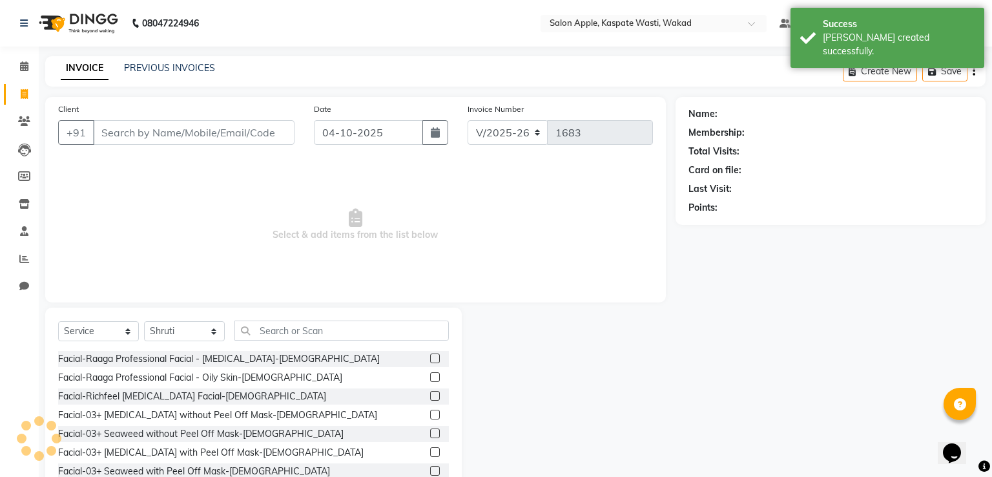
click at [140, 138] on input "Client" at bounding box center [194, 132] width 202 height 25
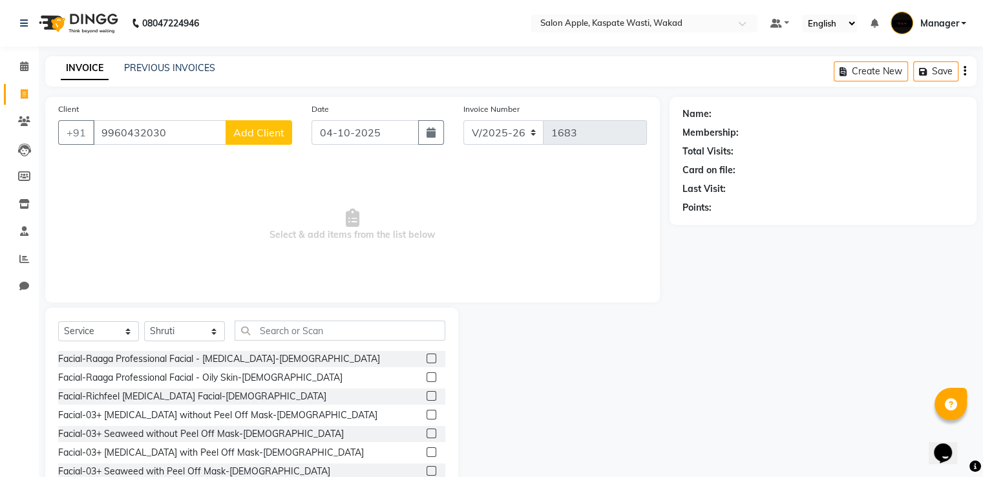
type input "9960432030"
click at [261, 137] on span "Add Client" at bounding box center [258, 132] width 51 height 13
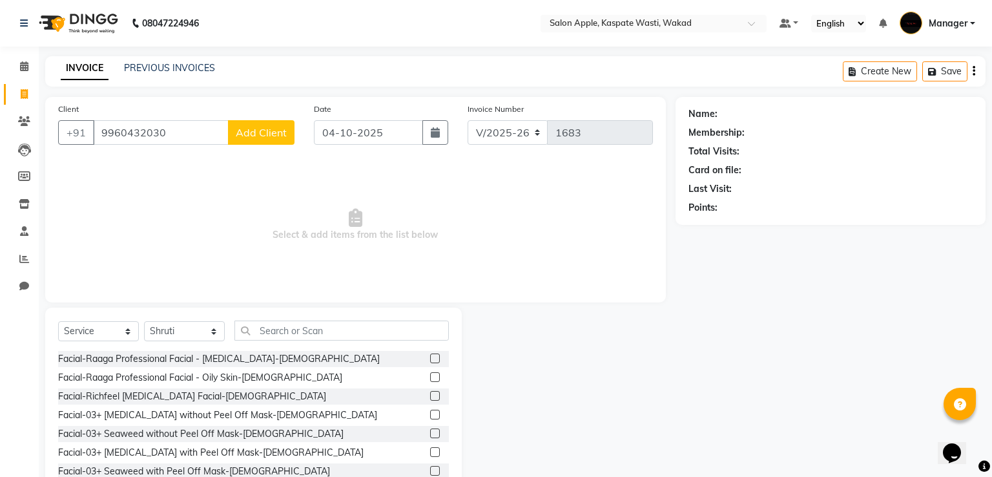
select select "22"
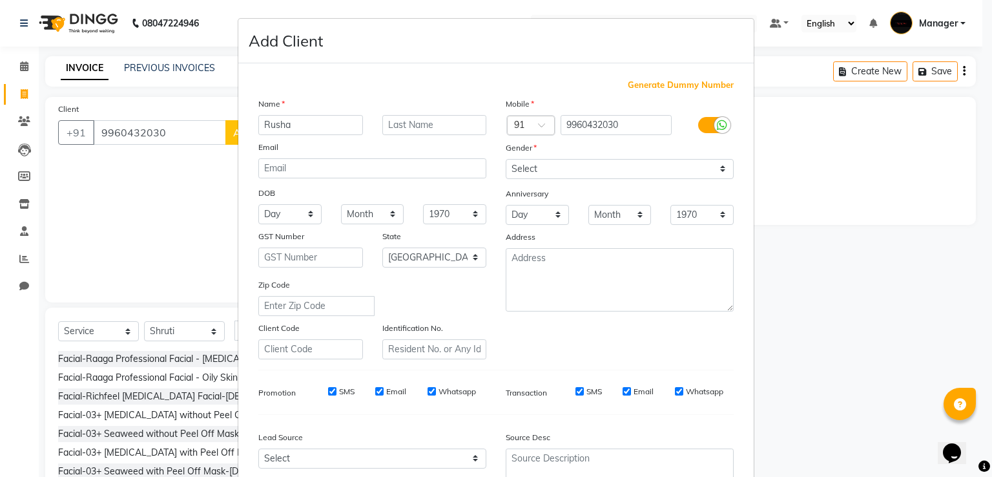
type input "Rusha"
click at [623, 164] on select "Select [DEMOGRAPHIC_DATA] [DEMOGRAPHIC_DATA] Other Prefer Not To Say" at bounding box center [620, 169] width 228 height 20
select select "[DEMOGRAPHIC_DATA]"
click at [506, 160] on select "Select [DEMOGRAPHIC_DATA] [DEMOGRAPHIC_DATA] Other Prefer Not To Say" at bounding box center [620, 169] width 228 height 20
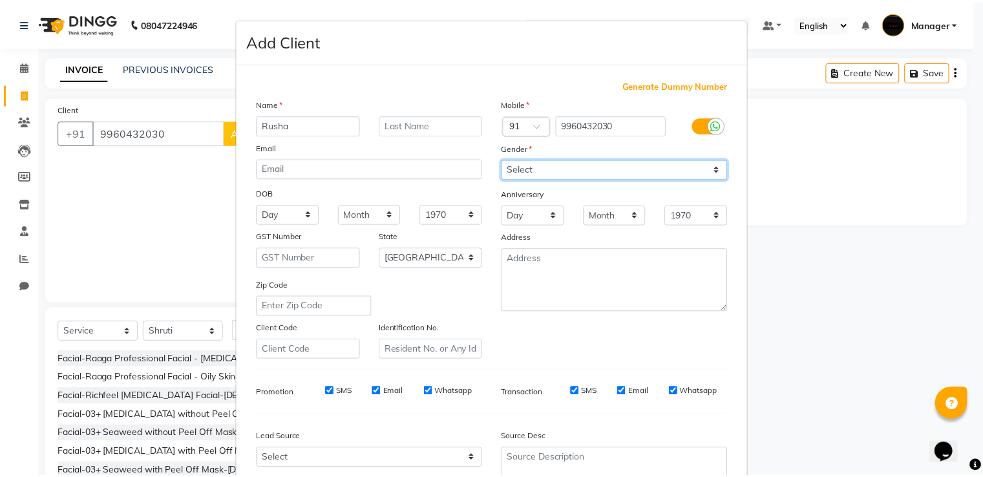
scroll to position [126, 0]
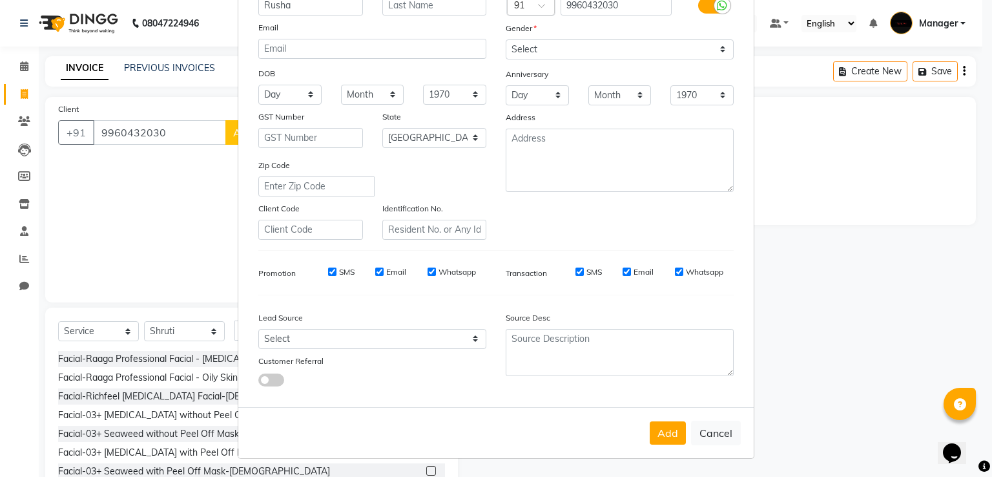
click at [664, 448] on div "Add Cancel" at bounding box center [496, 432] width 516 height 51
click at [664, 424] on button "Add" at bounding box center [668, 432] width 36 height 23
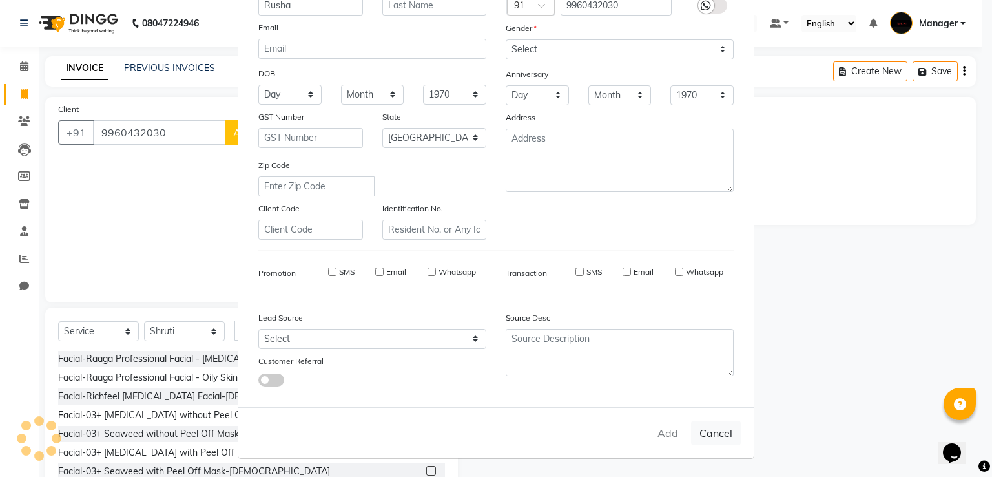
select select
select select "null"
select select
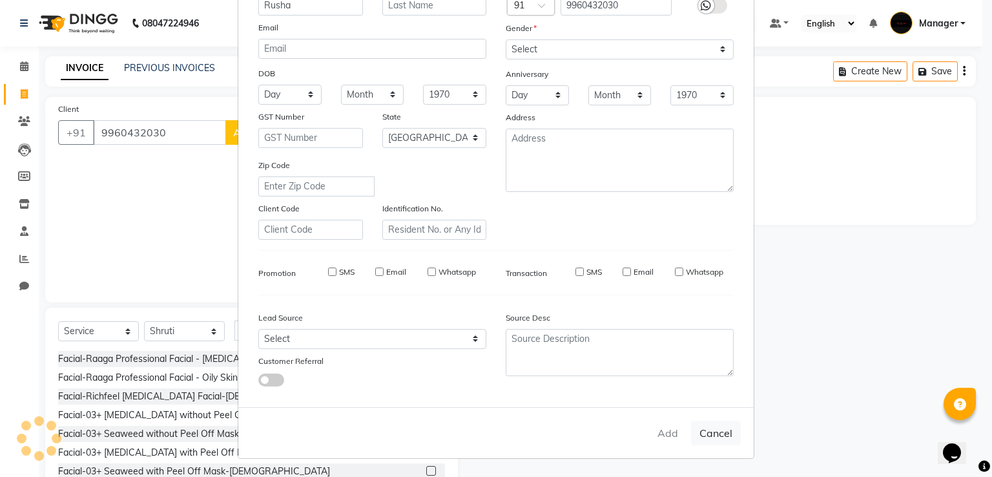
select select
checkbox input "false"
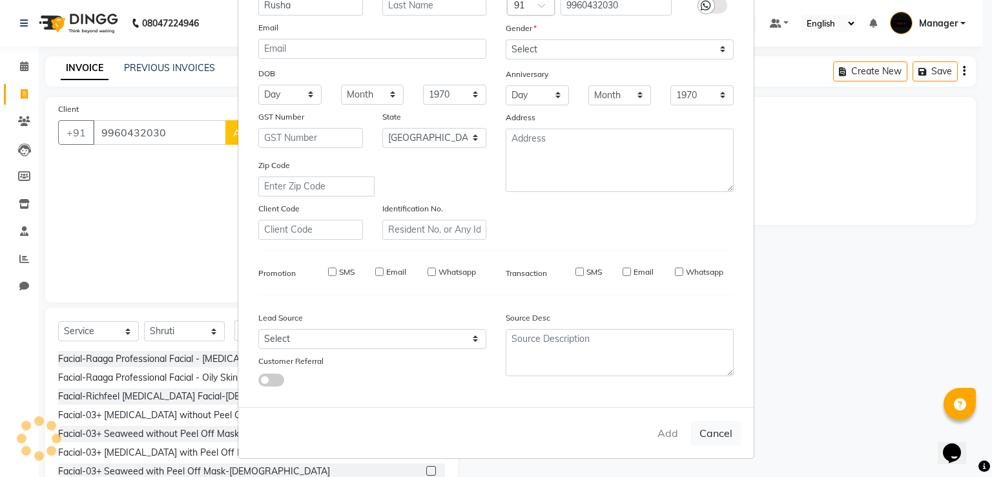
checkbox input "false"
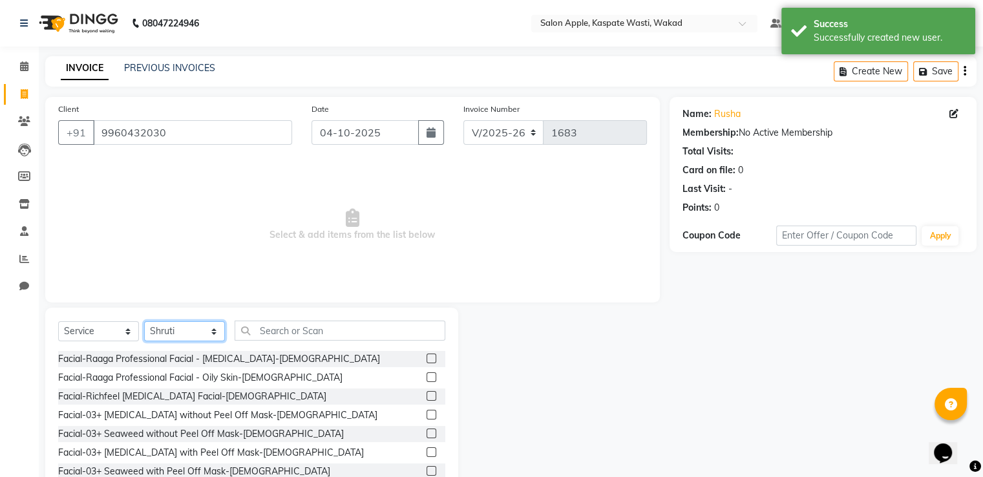
click at [199, 326] on select "Select Stylist Ansar Divya salve [PERSON_NAME] [PERSON_NAME] 1 Manager [PERSON_…" at bounding box center [184, 331] width 81 height 20
select select "91519"
click at [144, 322] on select "Select Stylist Ansar Divya salve [PERSON_NAME] [PERSON_NAME] 1 Manager [PERSON_…" at bounding box center [184, 331] width 81 height 20
click at [304, 332] on input "text" at bounding box center [339, 330] width 211 height 20
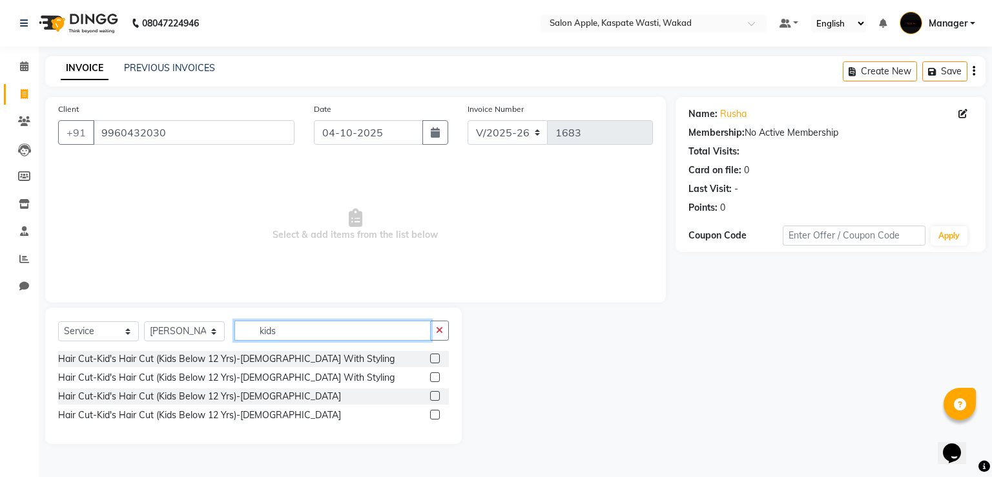
type input "kids"
click at [433, 375] on label at bounding box center [435, 377] width 10 height 10
click at [433, 375] on input "checkbox" at bounding box center [434, 377] width 8 height 8
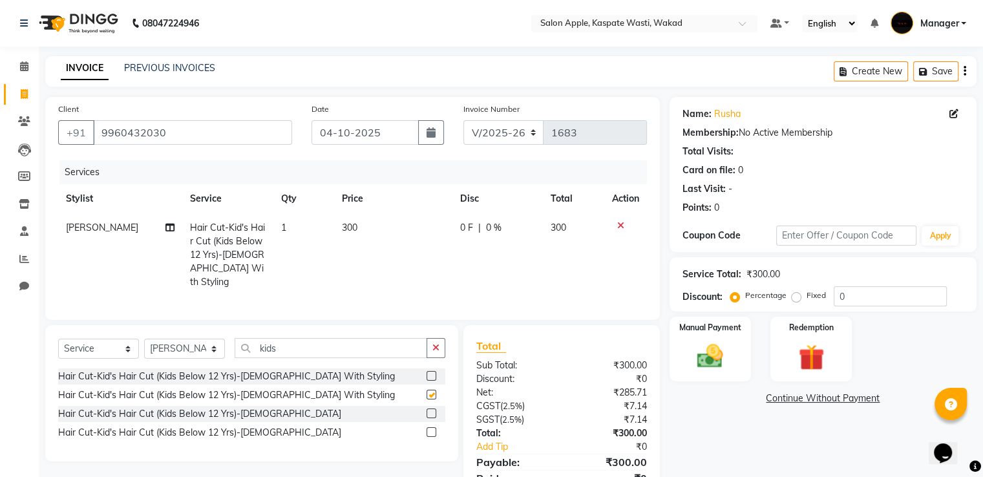
checkbox input "false"
click at [433, 409] on label at bounding box center [431, 413] width 10 height 10
click at [433, 410] on input "checkbox" at bounding box center [430, 414] width 8 height 8
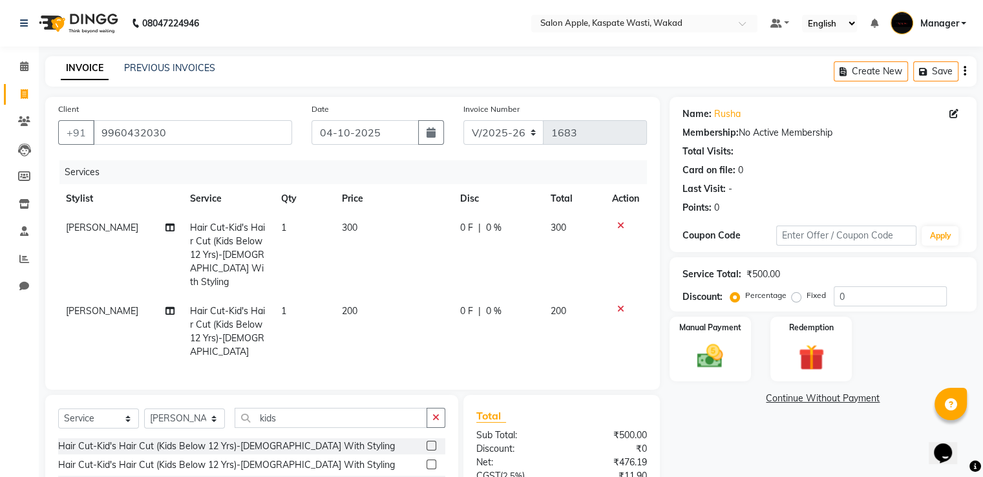
checkbox input "false"
click at [620, 223] on icon at bounding box center [620, 225] width 7 height 9
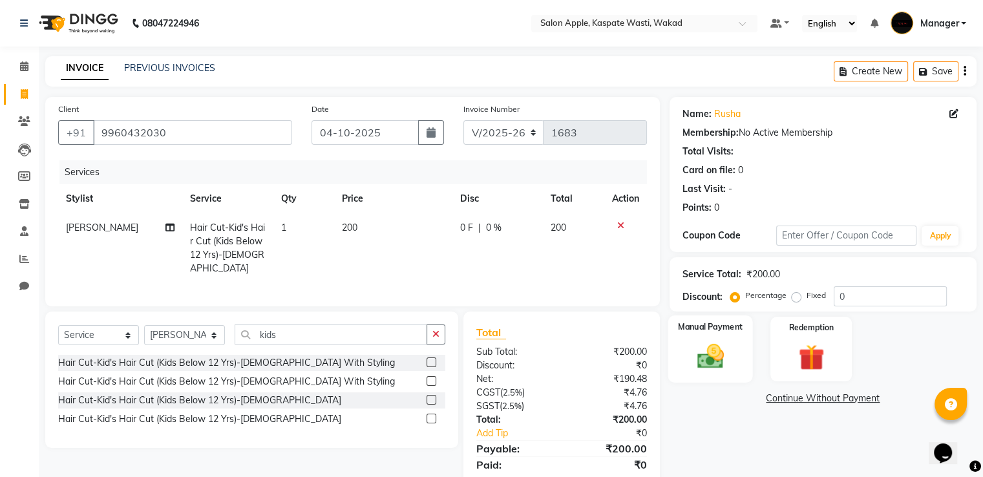
click at [722, 337] on div "Manual Payment" at bounding box center [709, 348] width 85 height 67
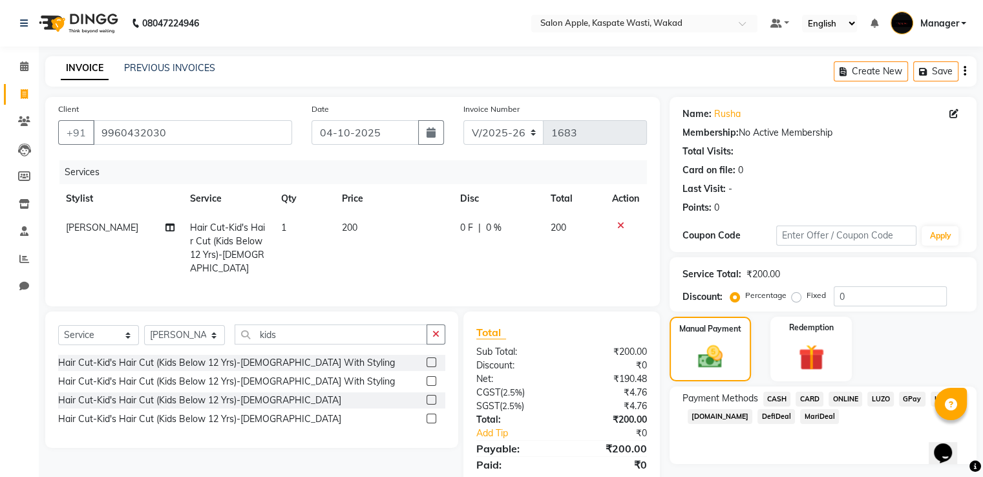
click at [844, 398] on span "ONLINE" at bounding box center [845, 398] width 34 height 15
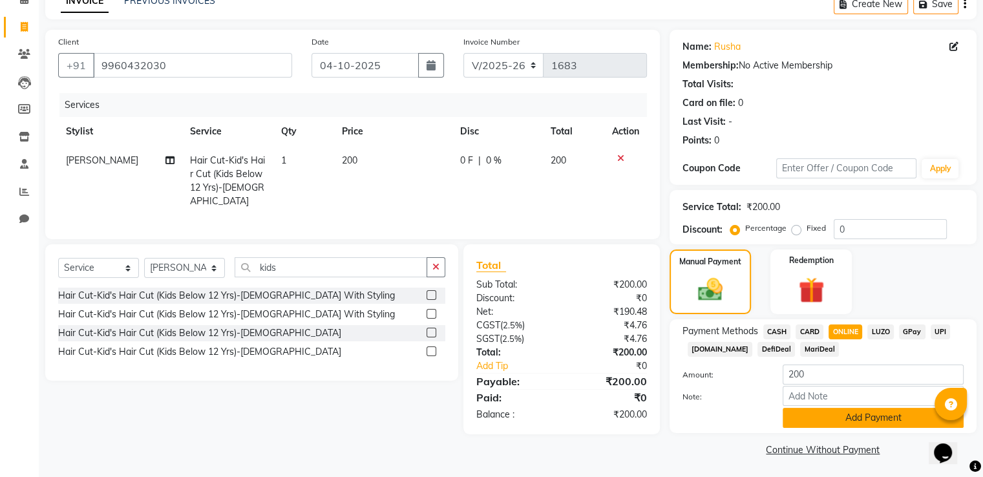
scroll to position [70, 0]
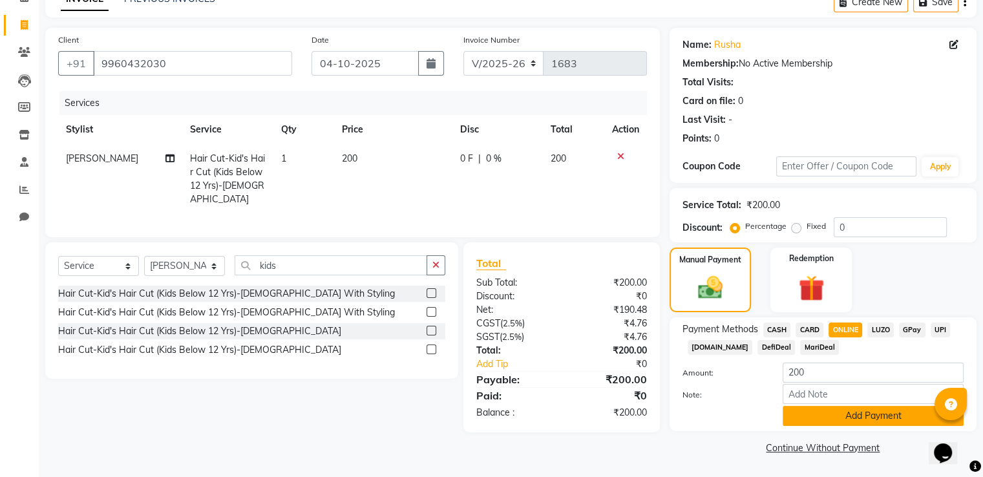
click at [848, 417] on button "Add Payment" at bounding box center [872, 416] width 181 height 20
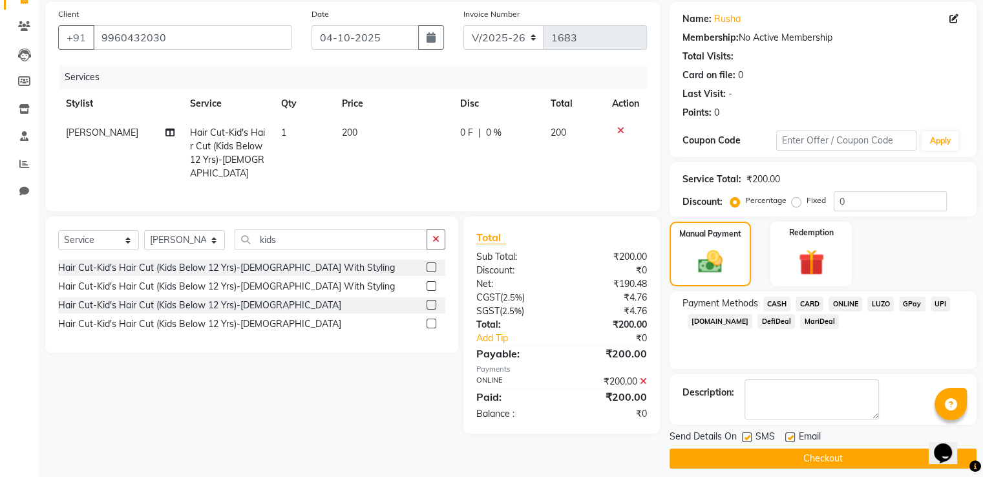
scroll to position [105, 0]
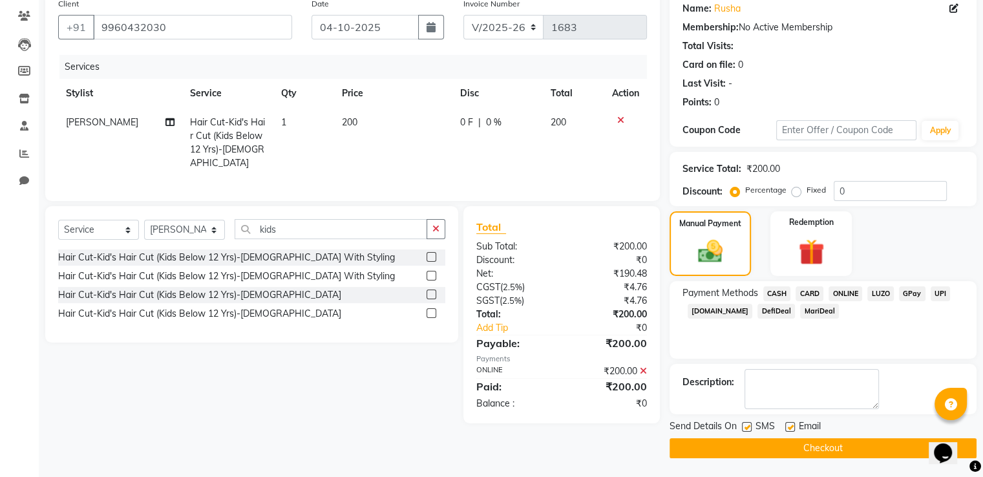
click at [820, 446] on button "Checkout" at bounding box center [822, 448] width 307 height 20
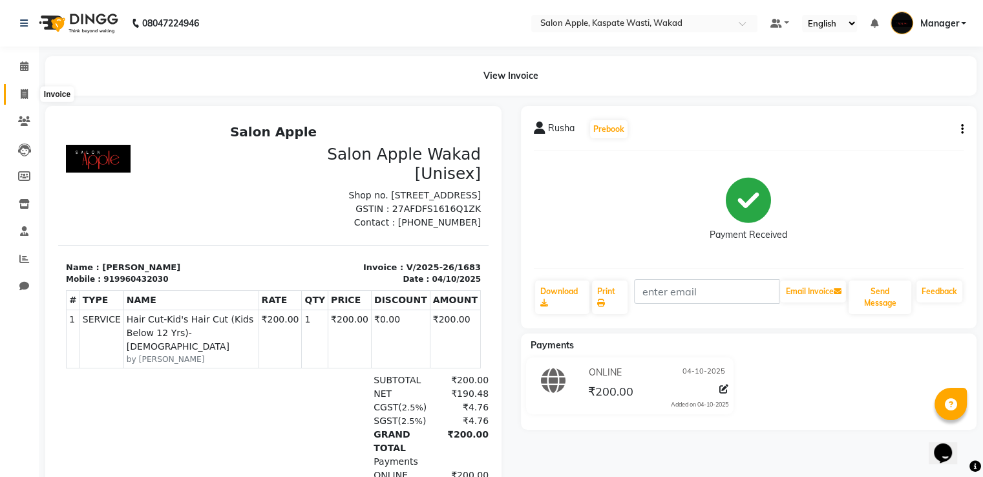
click at [14, 94] on span at bounding box center [24, 94] width 23 height 15
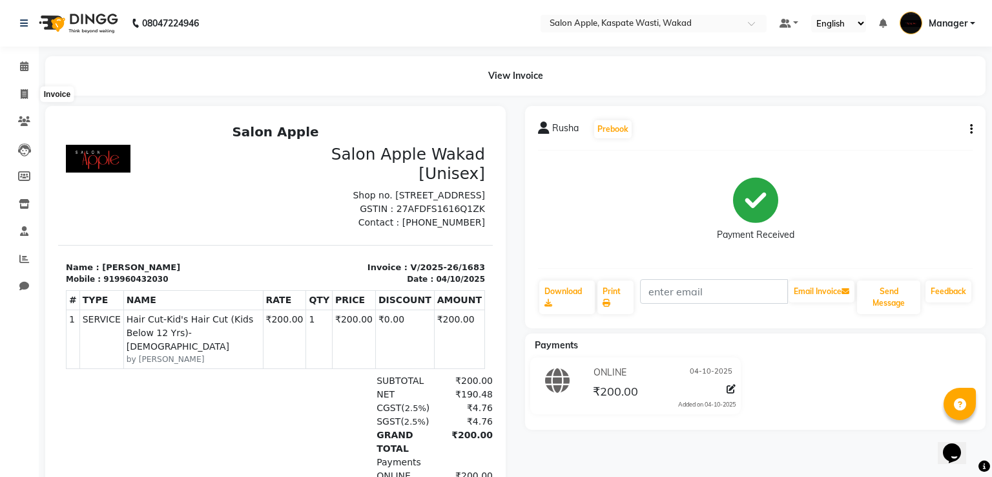
select select "7956"
select select "service"
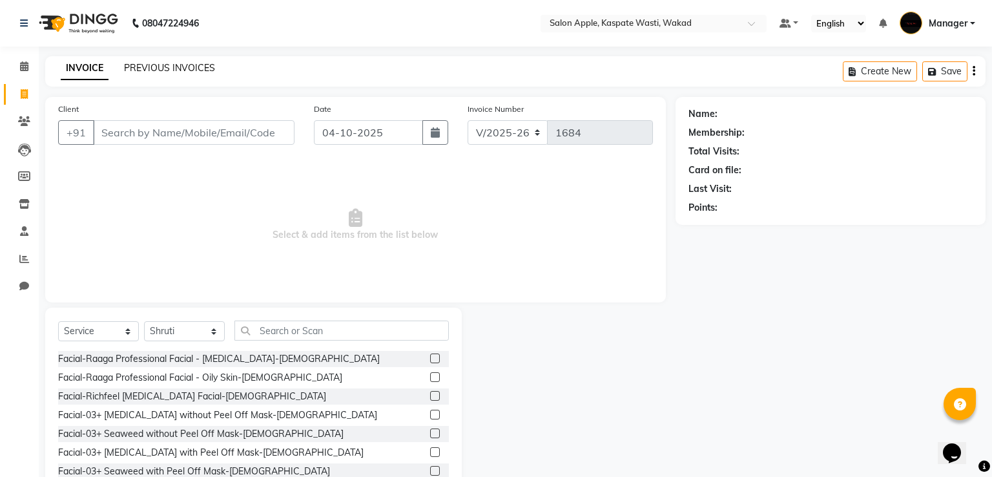
click at [156, 68] on link "PREVIOUS INVOICES" at bounding box center [169, 68] width 91 height 12
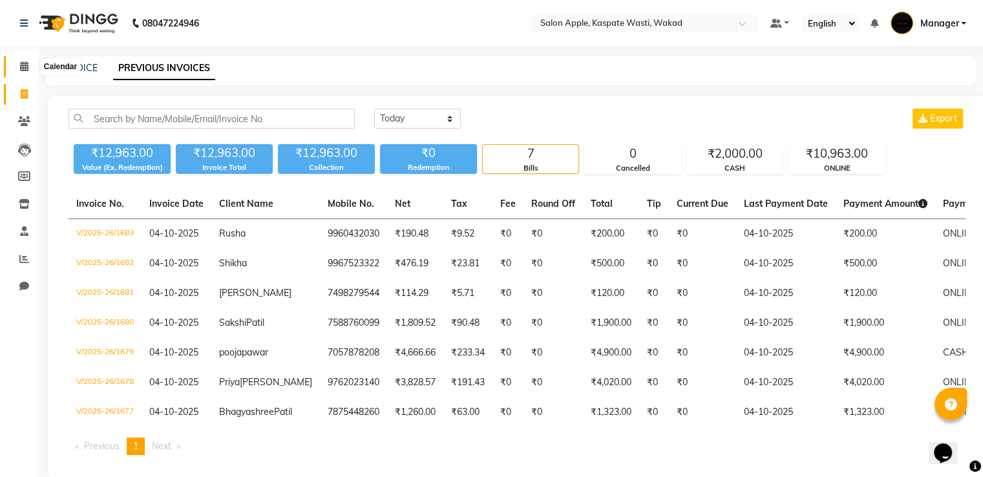
click at [16, 65] on span at bounding box center [24, 66] width 23 height 15
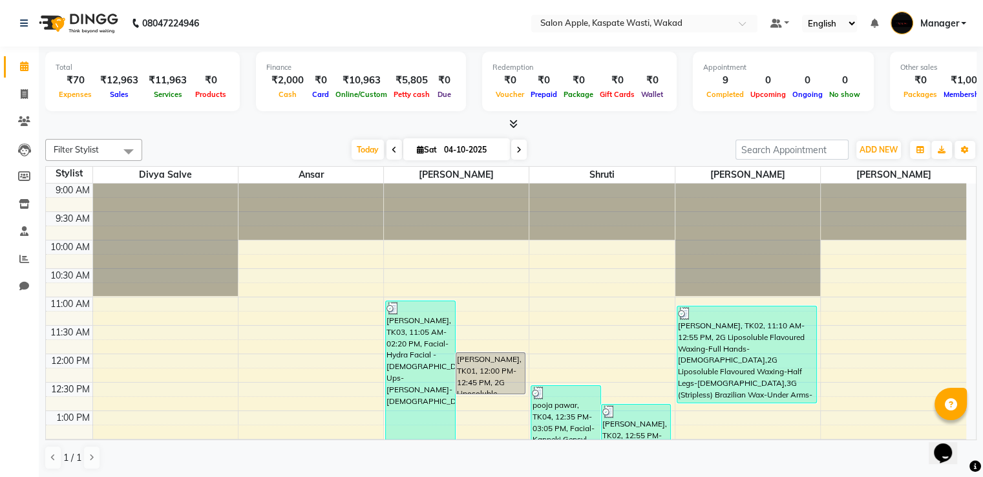
scroll to position [323, 0]
